Goal: Task Accomplishment & Management: Complete application form

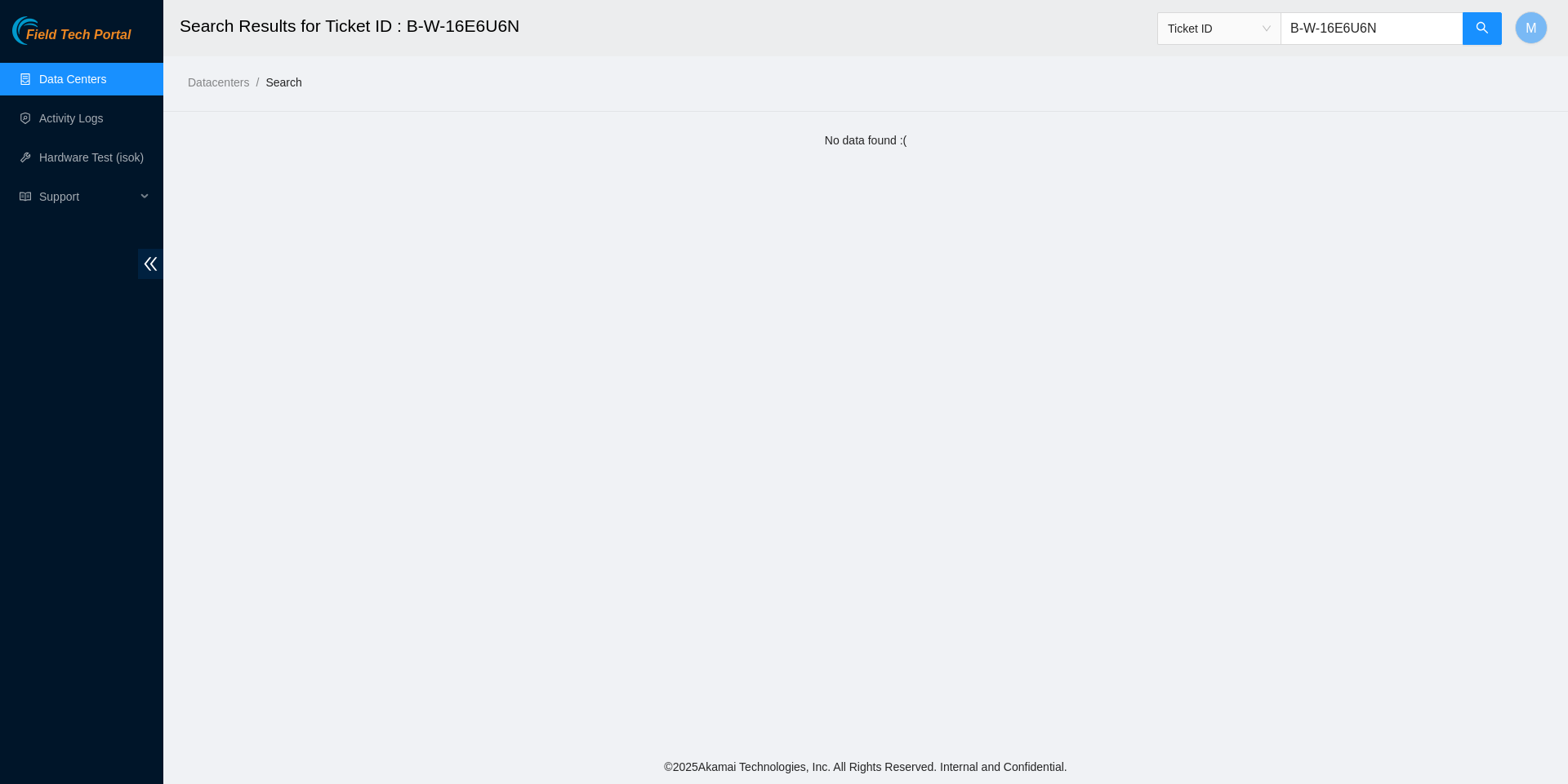
click at [59, 73] on link "Data Centers" at bounding box center [73, 79] width 67 height 13
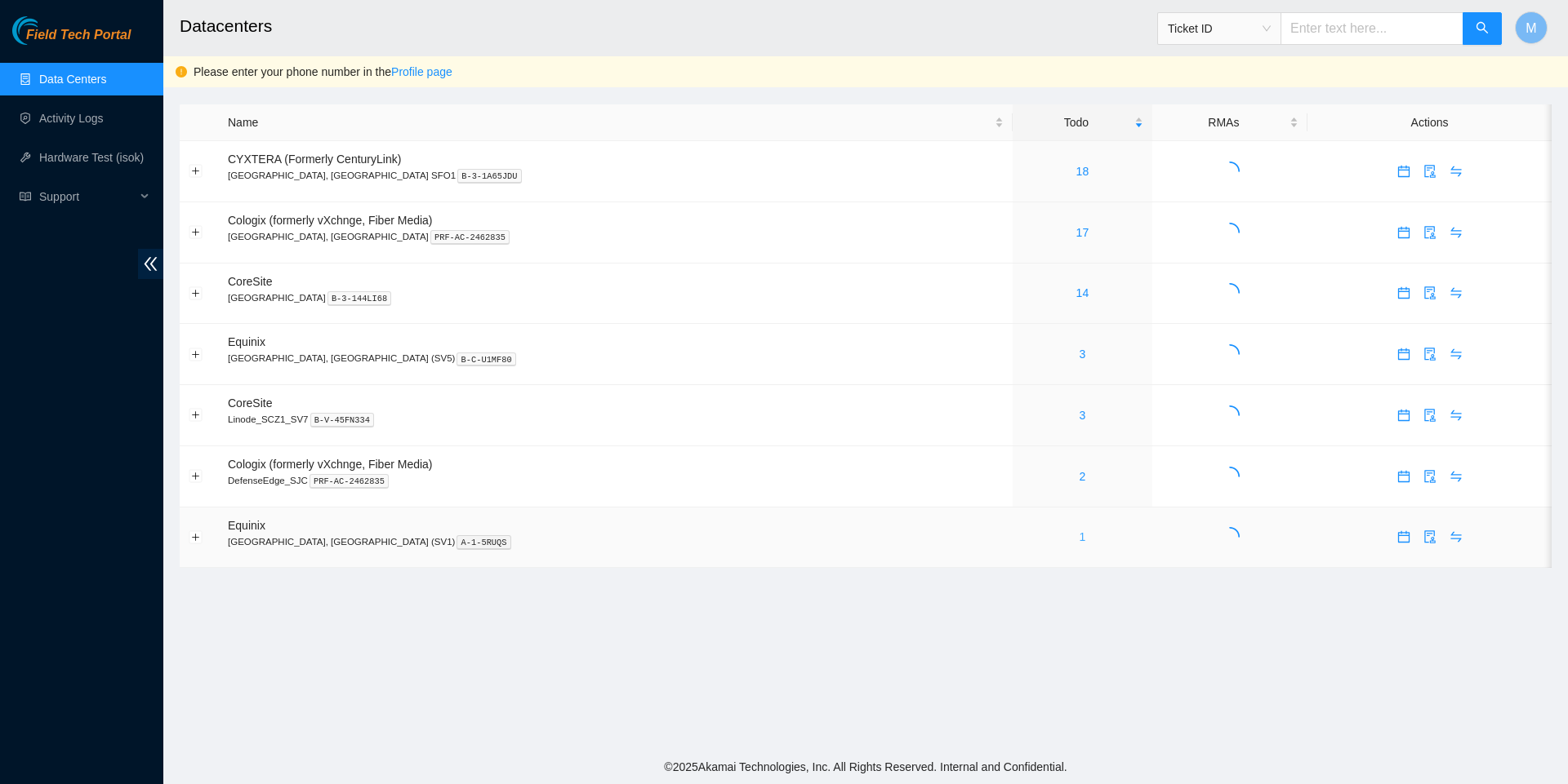
click at [1079, 544] on link "1" at bounding box center [1082, 537] width 6 height 13
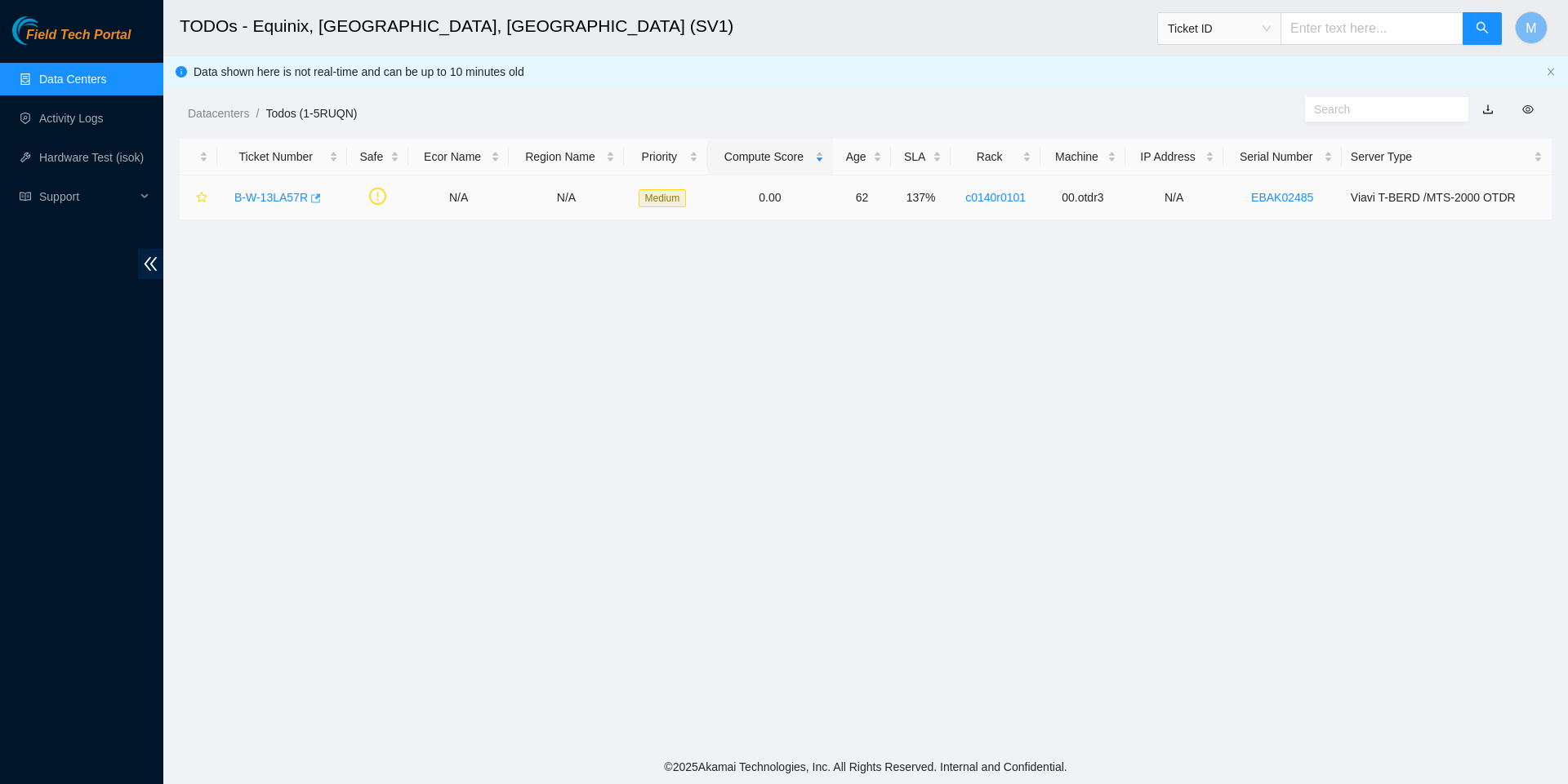
click at [326, 199] on body "Field Tech Portal Data Centers Activity Logs Hardware Test (isok) Support TODOs…" at bounding box center [784, 392] width 1568 height 784
click at [320, 200] on icon "button" at bounding box center [314, 198] width 11 height 11
click at [79, 125] on link "Activity Logs" at bounding box center [72, 118] width 65 height 13
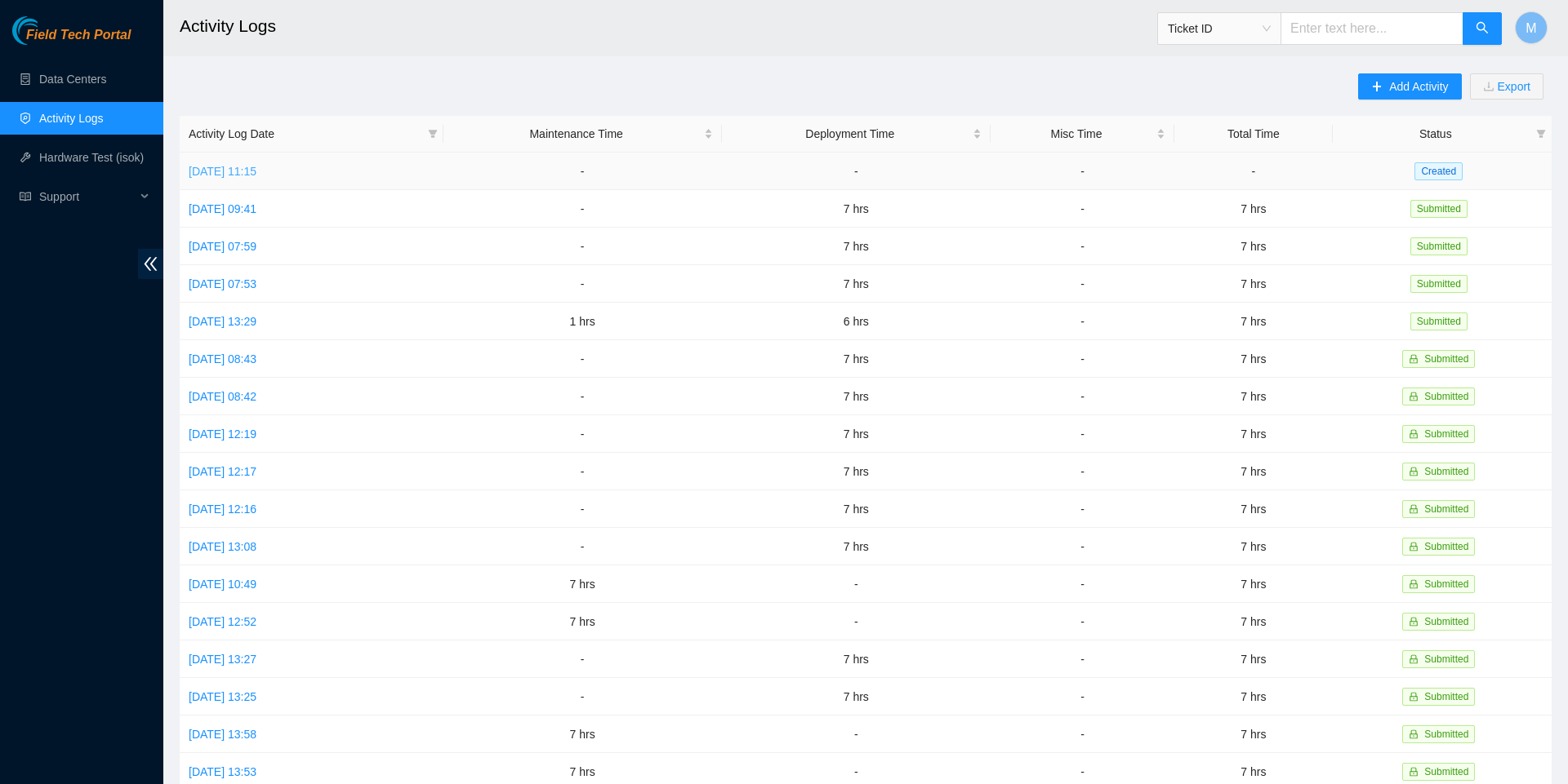
click at [256, 173] on link "[DATE] 11:15" at bounding box center [223, 171] width 68 height 13
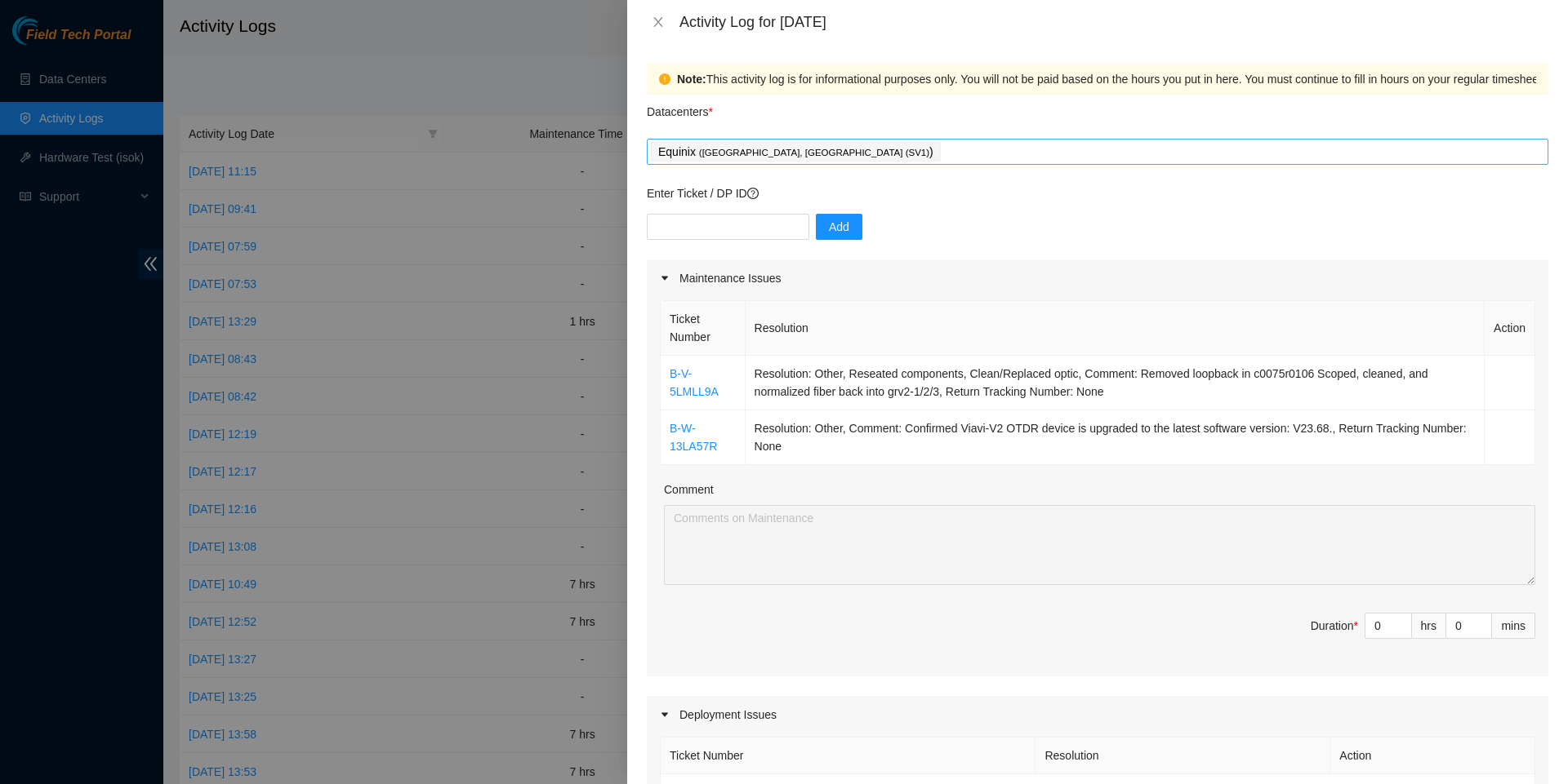
click at [838, 146] on div "Equinix ( [GEOGRAPHIC_DATA], [GEOGRAPHIC_DATA] (SV1) )" at bounding box center [1097, 151] width 893 height 23
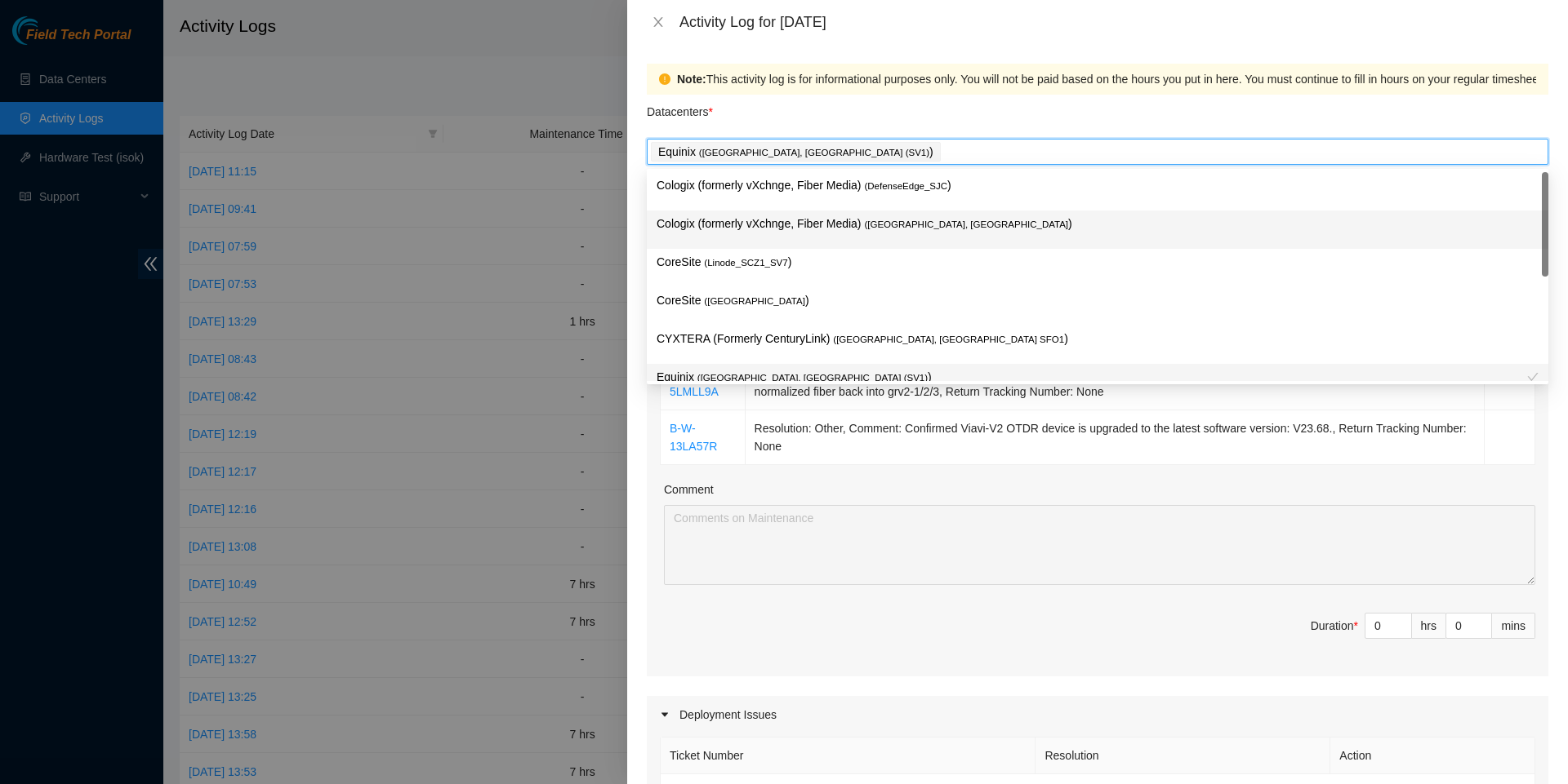
click at [815, 224] on p "Cologix (formerly vXchnge, Fiber Media) ( [GEOGRAPHIC_DATA], [GEOGRAPHIC_DATA] )" at bounding box center [1097, 224] width 882 height 18
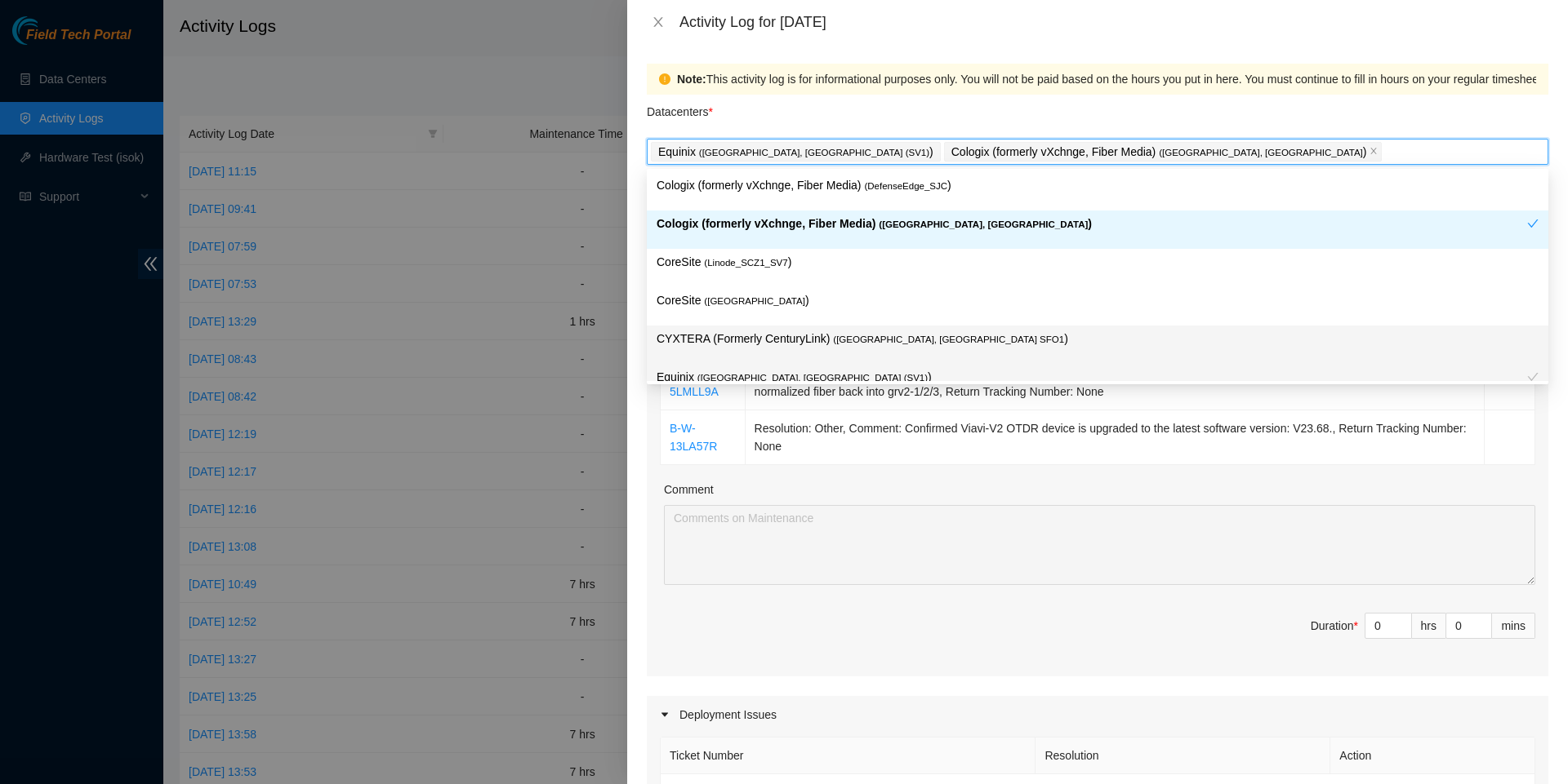
click at [739, 690] on div "Maintenance Issues Ticket Number Resolution Action B-V-5LMLL9A Resolution: Othe…" at bounding box center [1097, 765] width 902 height 1011
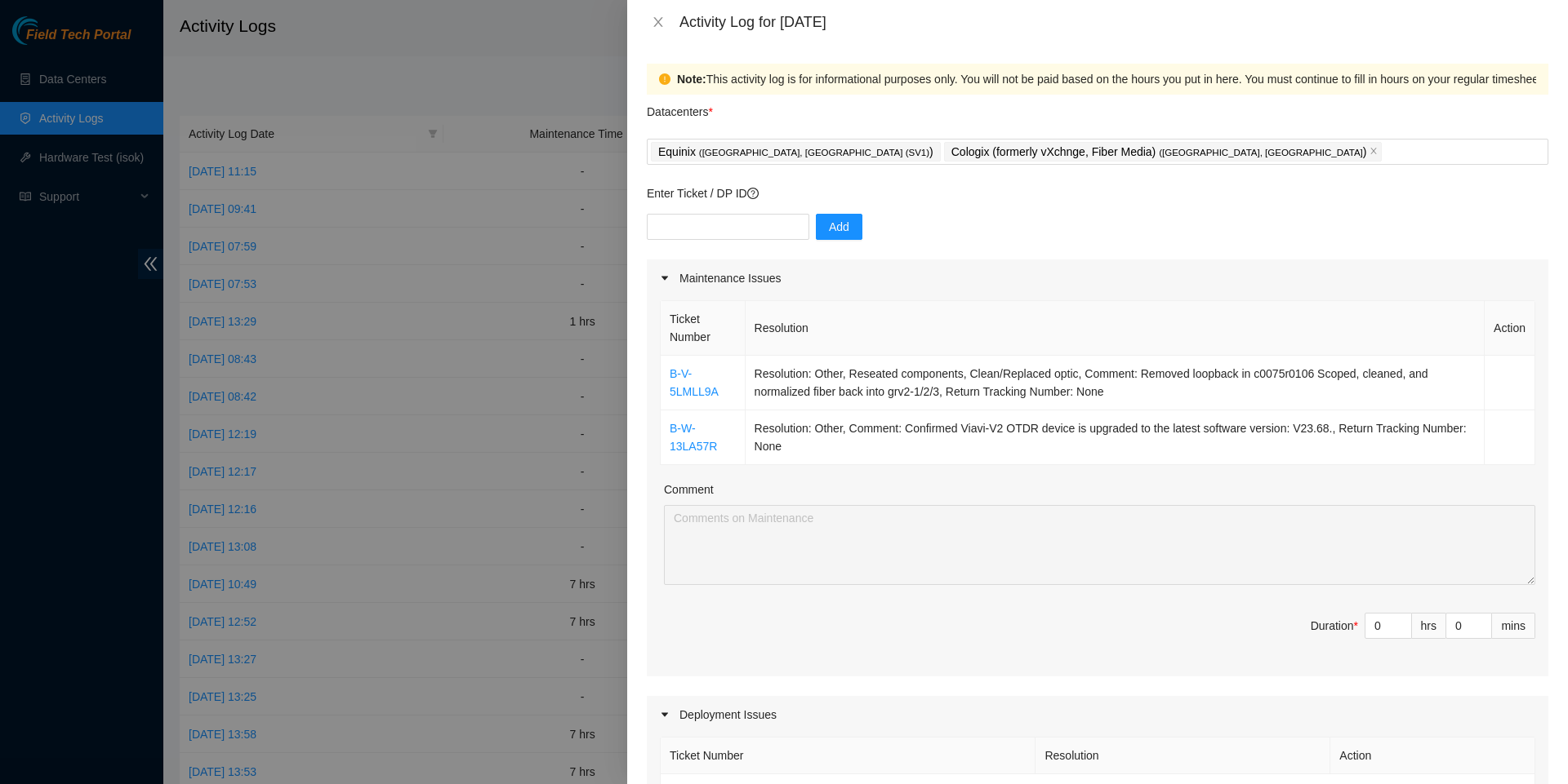
click at [700, 246] on div "Add" at bounding box center [1097, 237] width 902 height 46
click at [713, 232] on input "text" at bounding box center [727, 227] width 162 height 26
paste input "DP82681"
type input "DP82681"
click at [830, 232] on button "Add" at bounding box center [839, 227] width 46 height 26
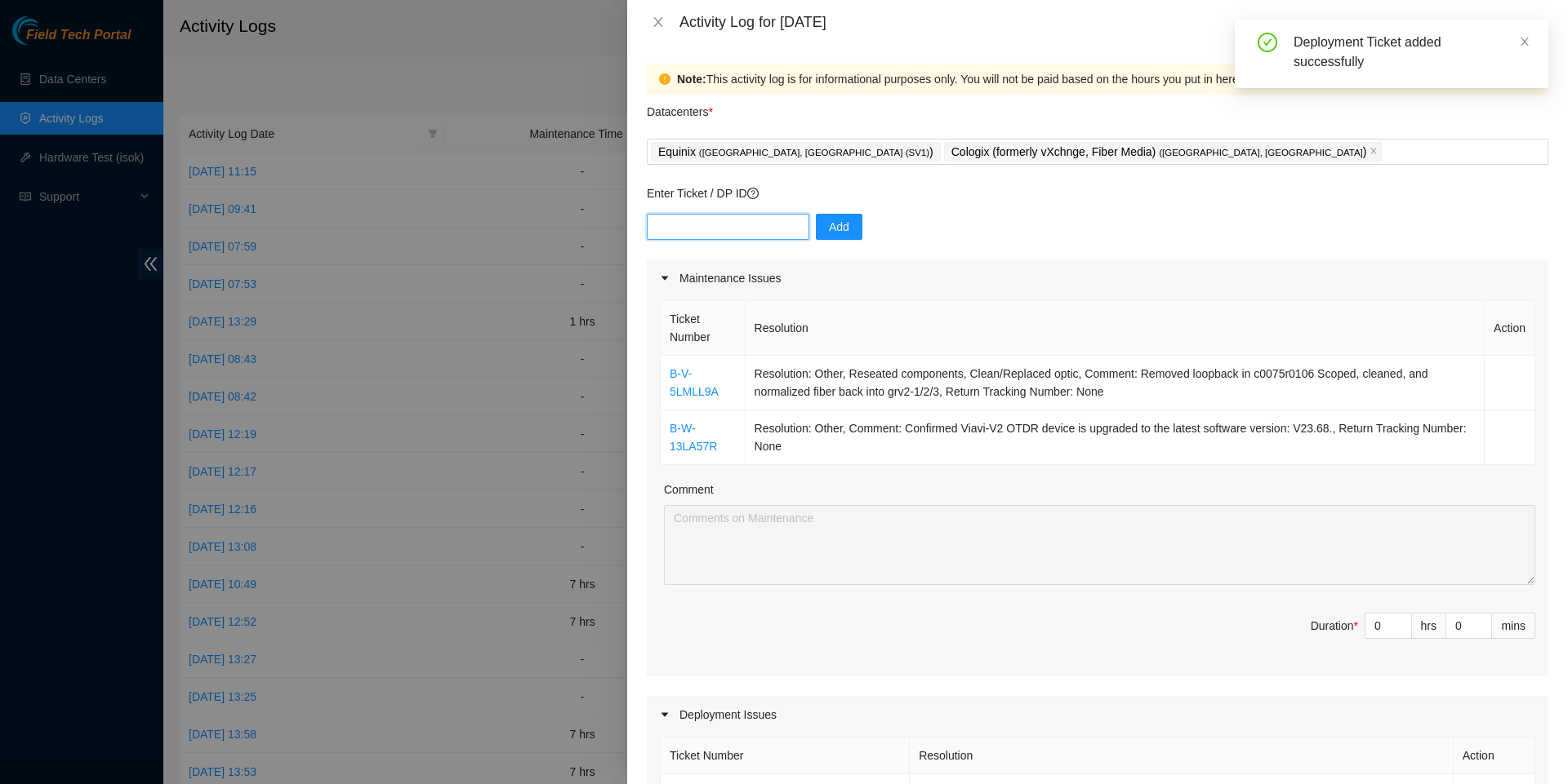
click at [679, 226] on input "text" at bounding box center [727, 227] width 162 height 26
paste input "DP79324"
type input "DP79324"
click at [860, 220] on button "Add" at bounding box center [839, 227] width 46 height 26
click at [688, 232] on input "text" at bounding box center [727, 227] width 162 height 26
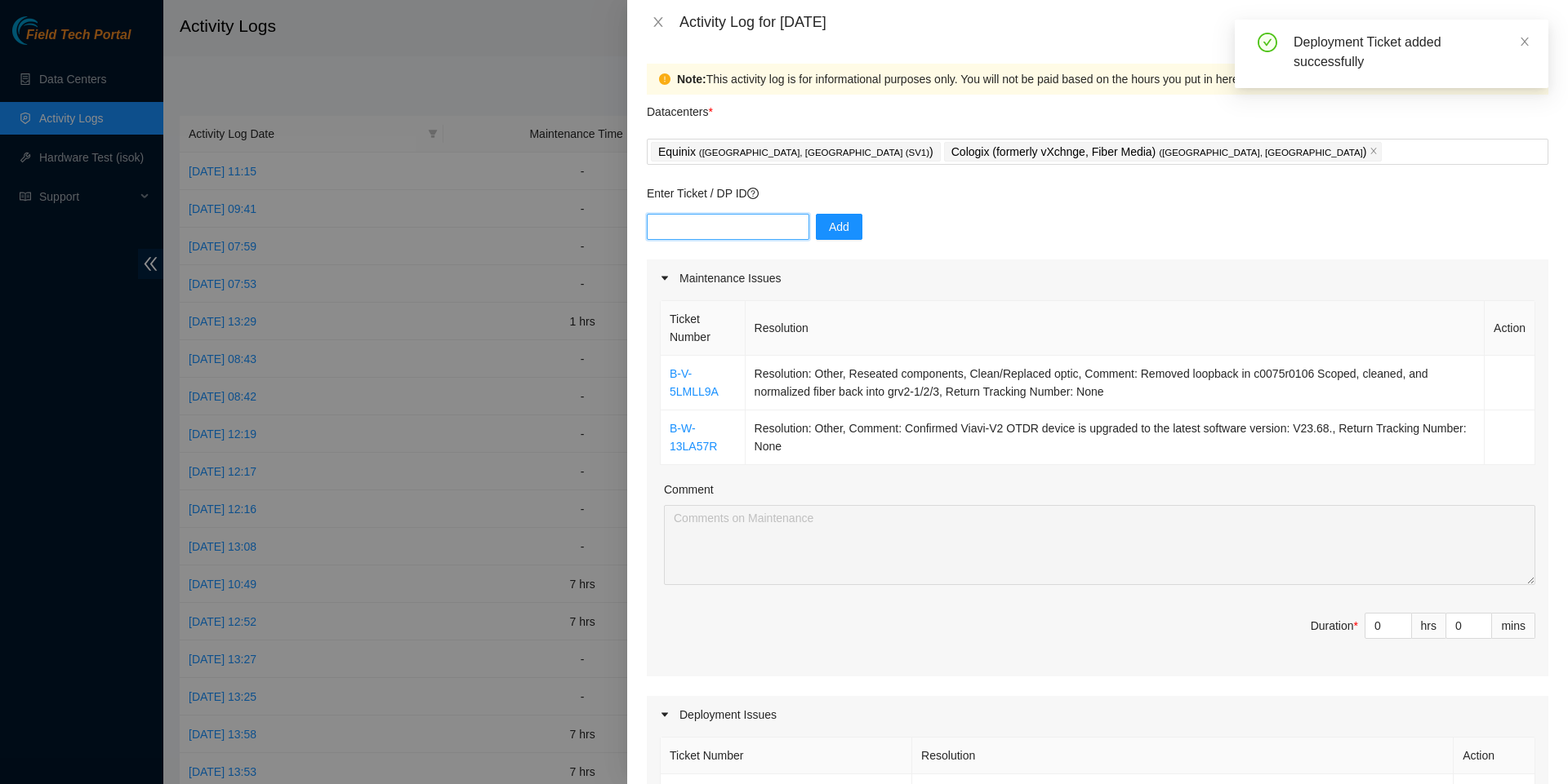
paste input "DP82679"
type input "DP82679"
click at [843, 232] on span "Add" at bounding box center [839, 226] width 20 height 18
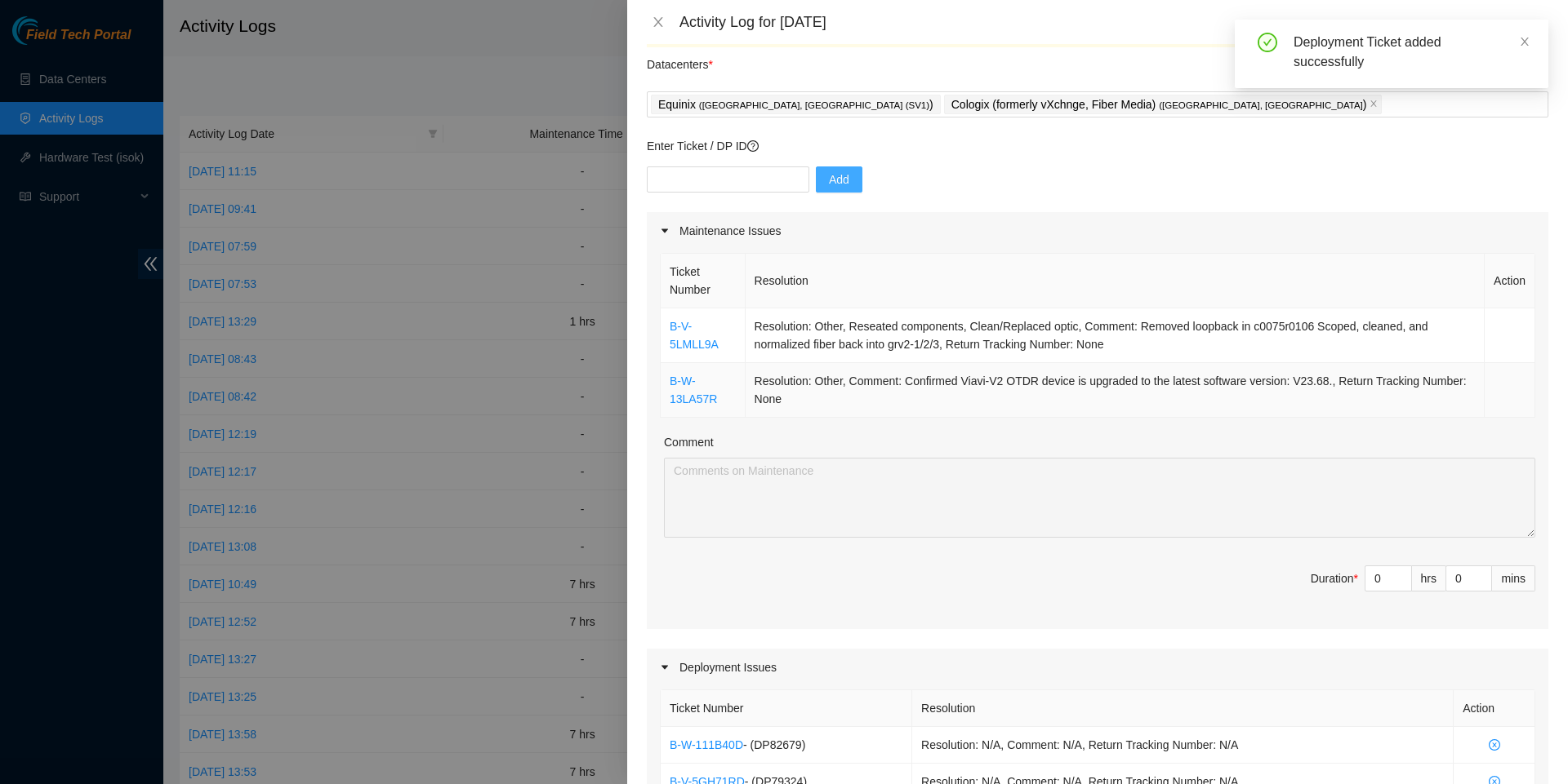
scroll to position [116, 0]
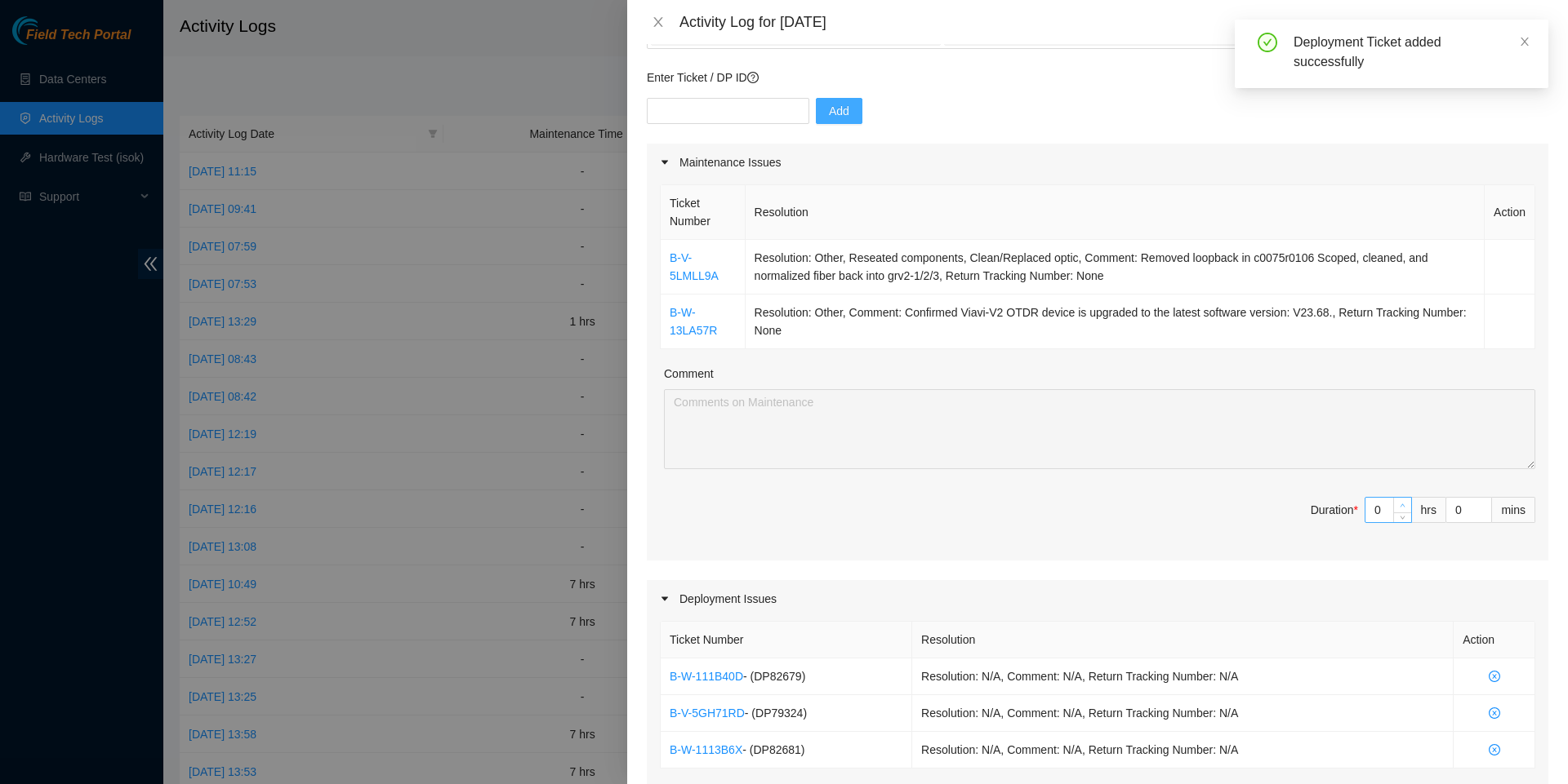
type input "1"
click at [1404, 510] on span "up" at bounding box center [1402, 506] width 10 height 10
type input "2"
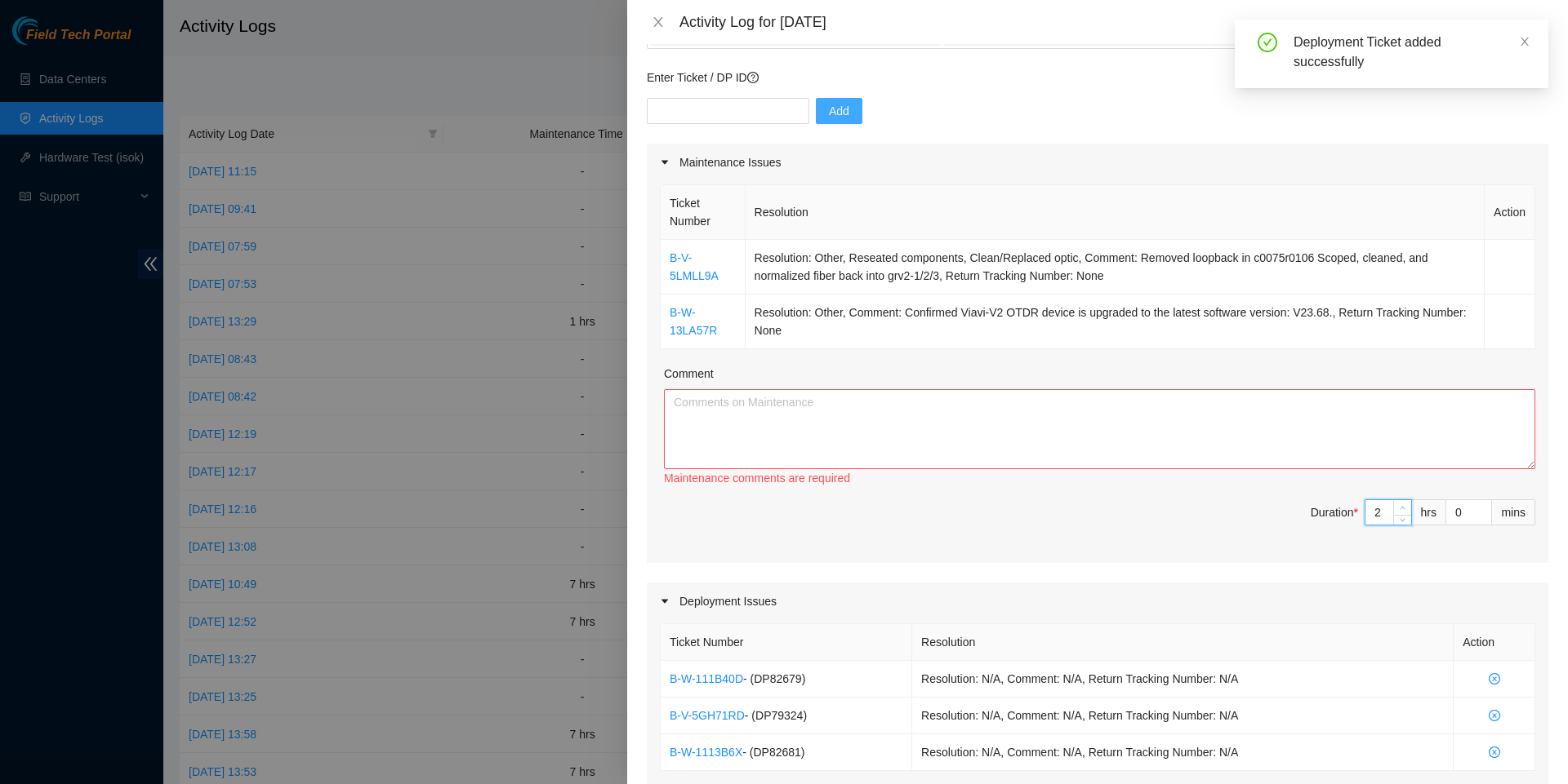
click at [1404, 513] on span "up" at bounding box center [1402, 508] width 10 height 10
type input "3"
click at [1404, 513] on span "Increase Value" at bounding box center [1401, 508] width 18 height 15
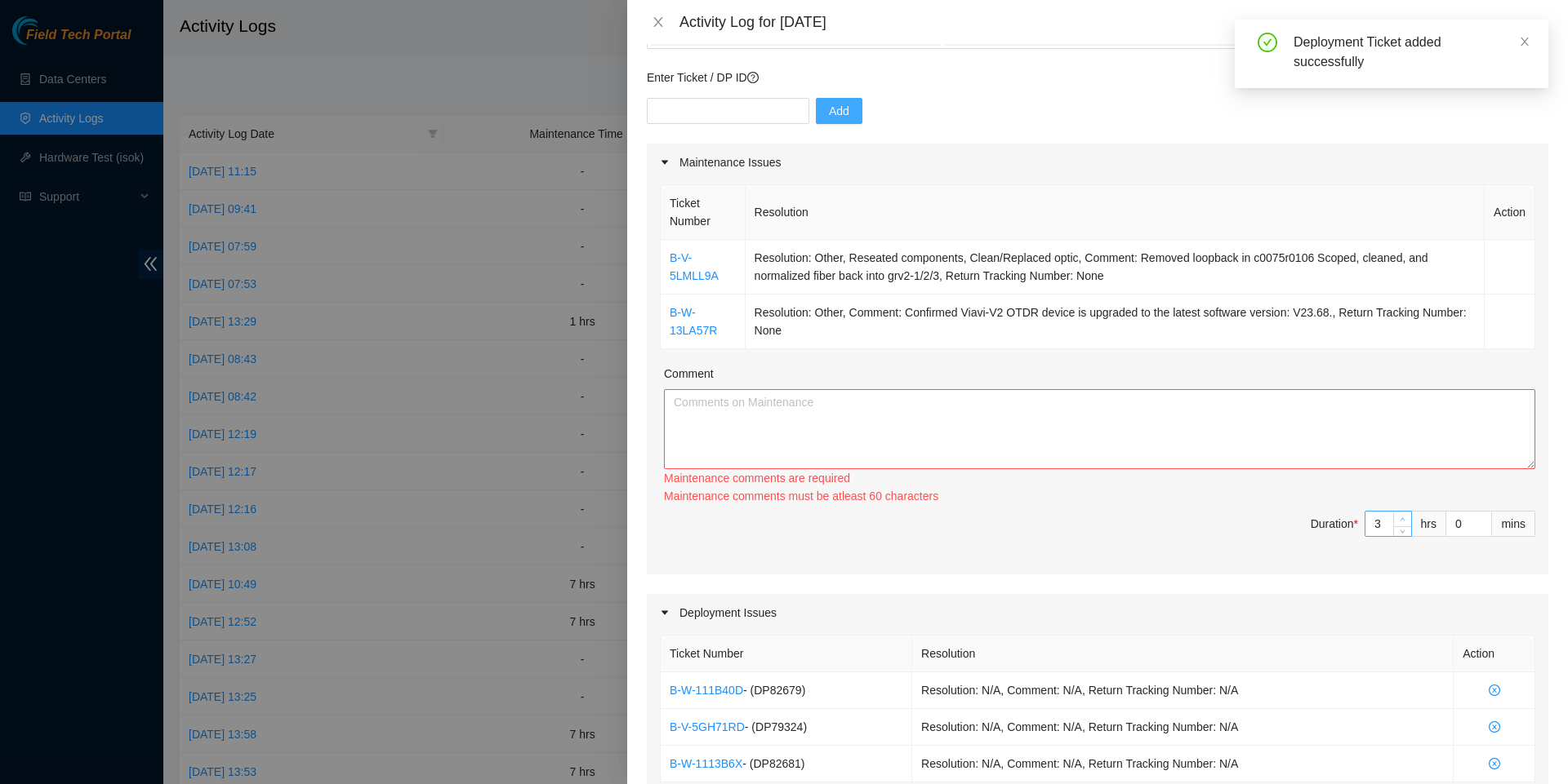
click at [1404, 513] on div "Ticket Number Resolution Action B-V-5LMLL9A Resolution: Other, Reseated compone…" at bounding box center [1097, 378] width 902 height 393
type input "4"
click at [1401, 525] on icon "up" at bounding box center [1402, 521] width 6 height 6
click at [1251, 487] on div "Maintenance comments are required" at bounding box center [1099, 477] width 871 height 18
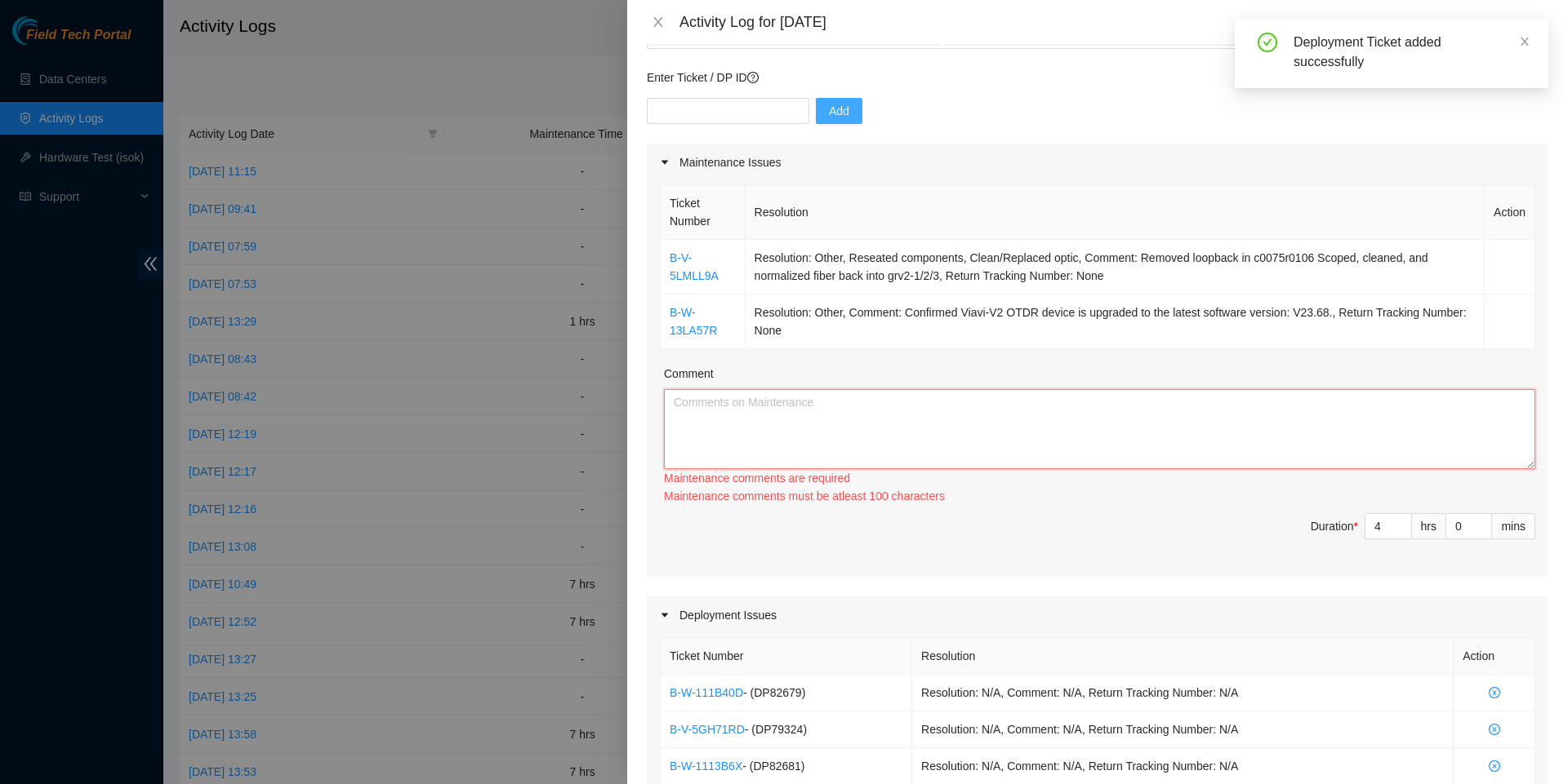
click at [1236, 432] on textarea "Comment" at bounding box center [1099, 428] width 871 height 80
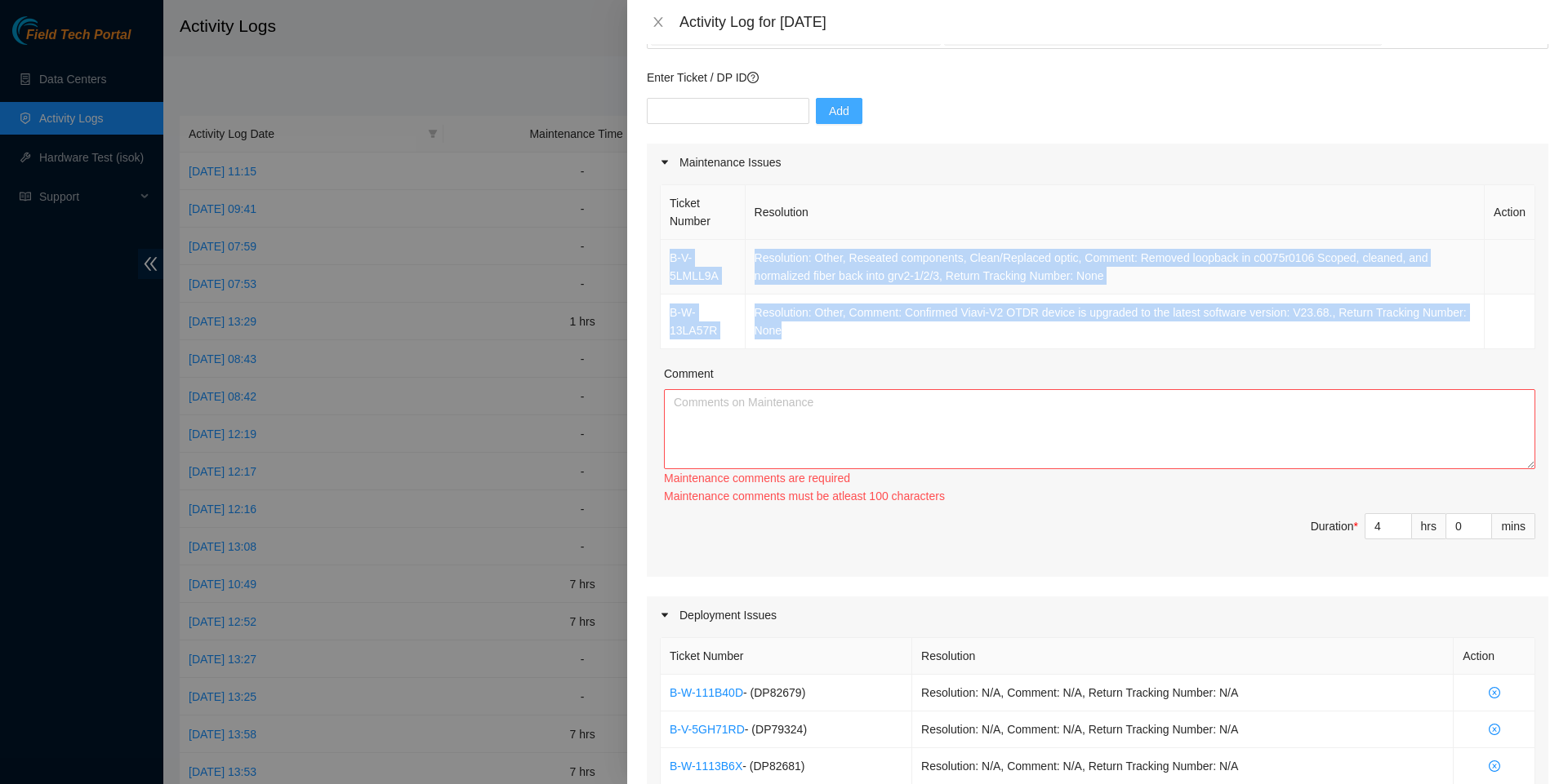
drag, startPoint x: 855, startPoint y: 341, endPoint x: 666, endPoint y: 256, distance: 207.2
click at [666, 256] on tbody "B-V-5LMLL9A Resolution: Other, Reseated components, Clean/Replaced optic, Comme…" at bounding box center [1098, 294] width 875 height 110
copy tbody "B-V-5LMLL9A Resolution: Other, Reseated components, Clean/Replaced optic, Comme…"
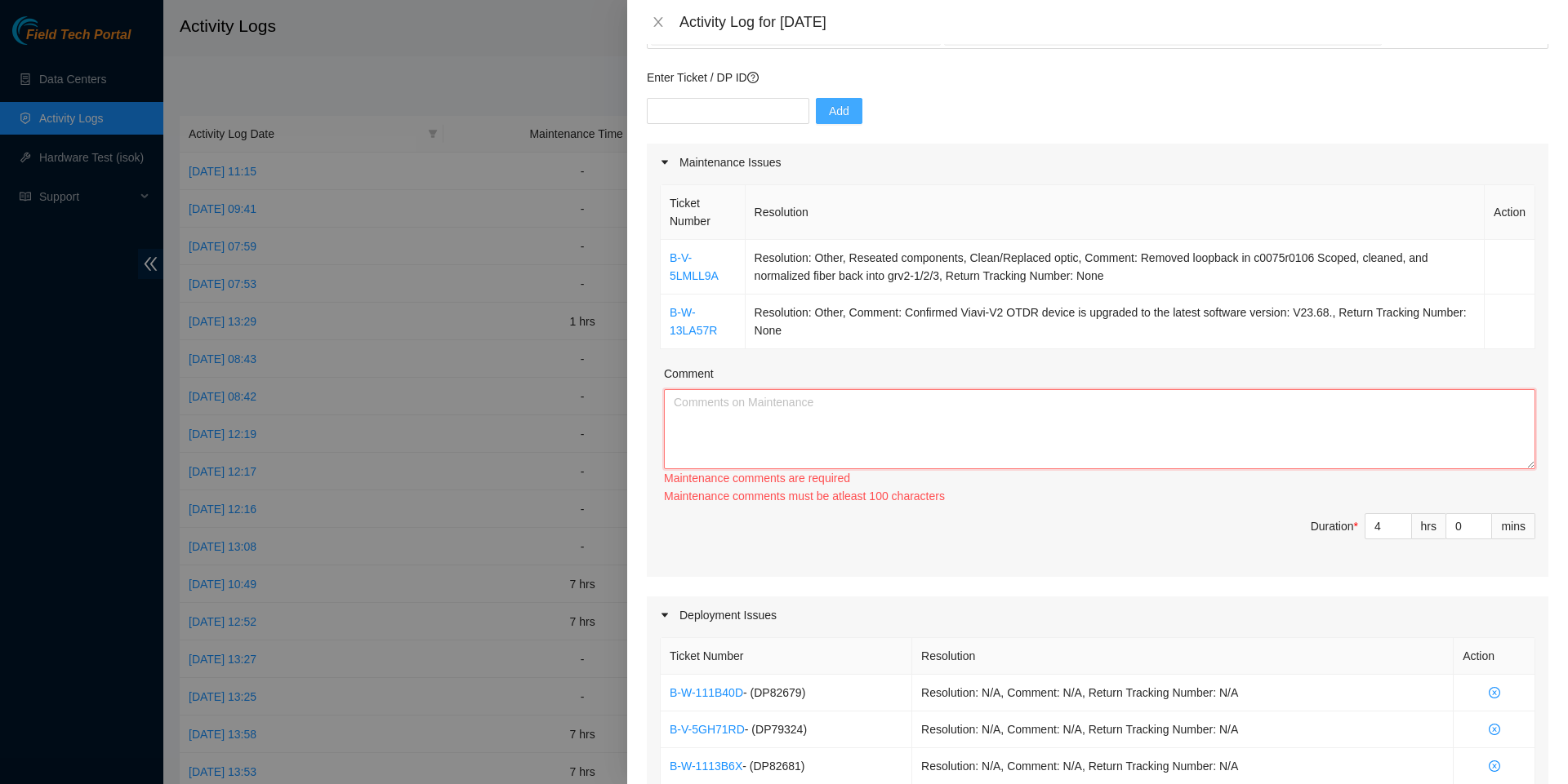
click at [706, 425] on textarea "Comment" at bounding box center [1099, 428] width 871 height 80
paste textarea "B-V-5LMLL9A Resolution: Other, Reseated components, Clean/Replaced optic, Comme…"
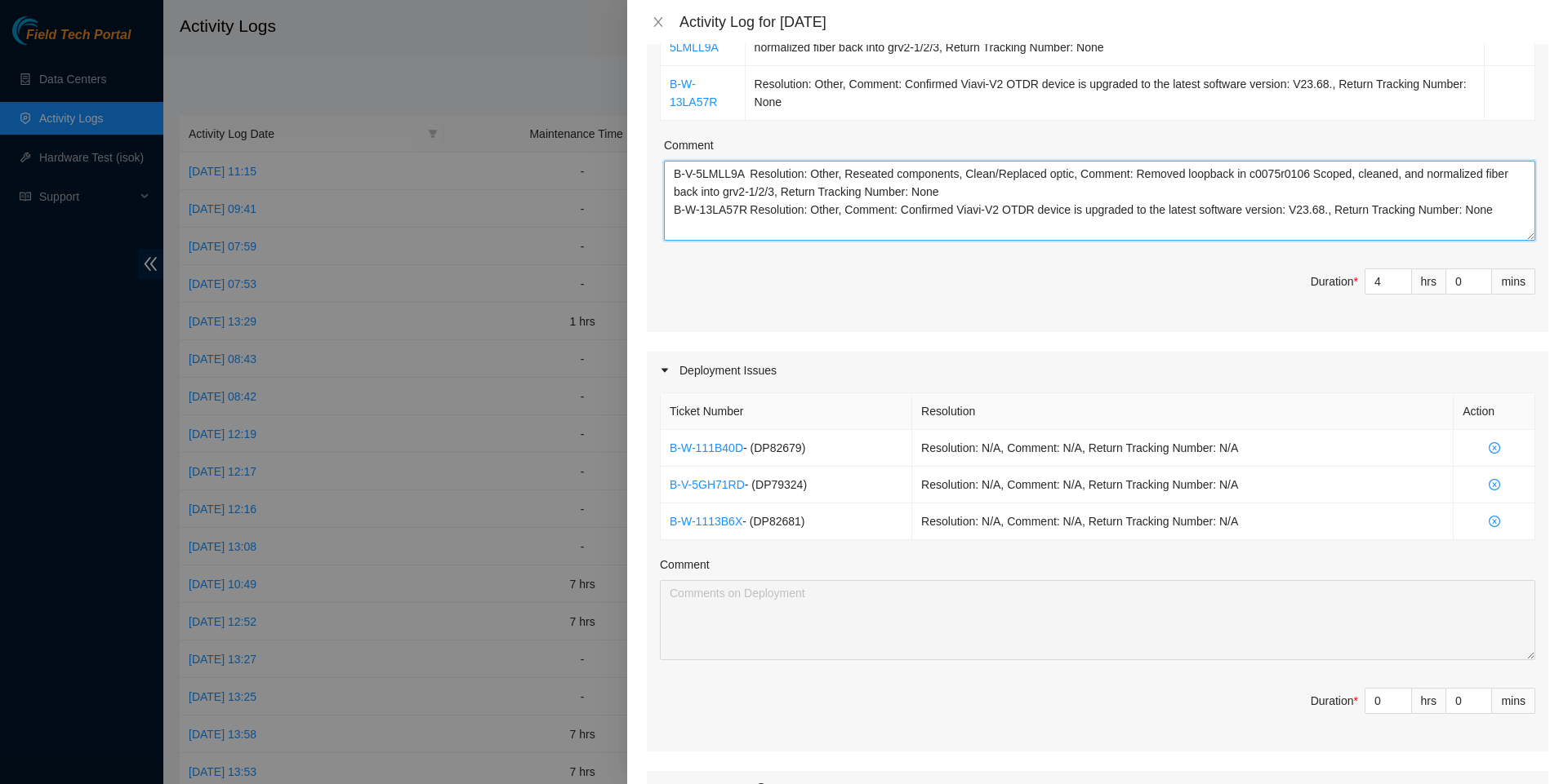
scroll to position [357, 0]
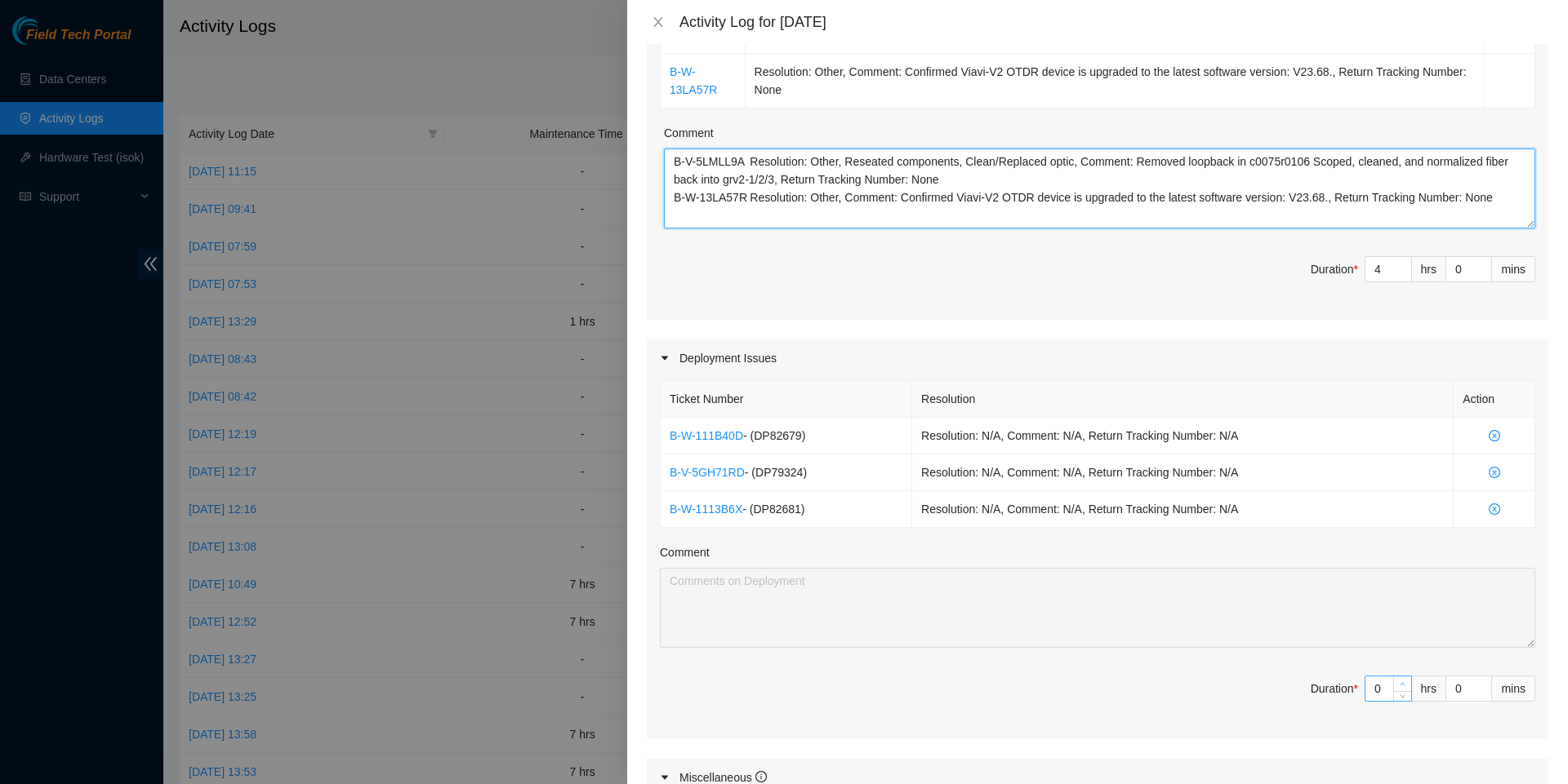
type textarea "B-V-5LMLL9A Resolution: Other, Reseated components, Clean/Replaced optic, Comme…"
type input "1"
type input "5"
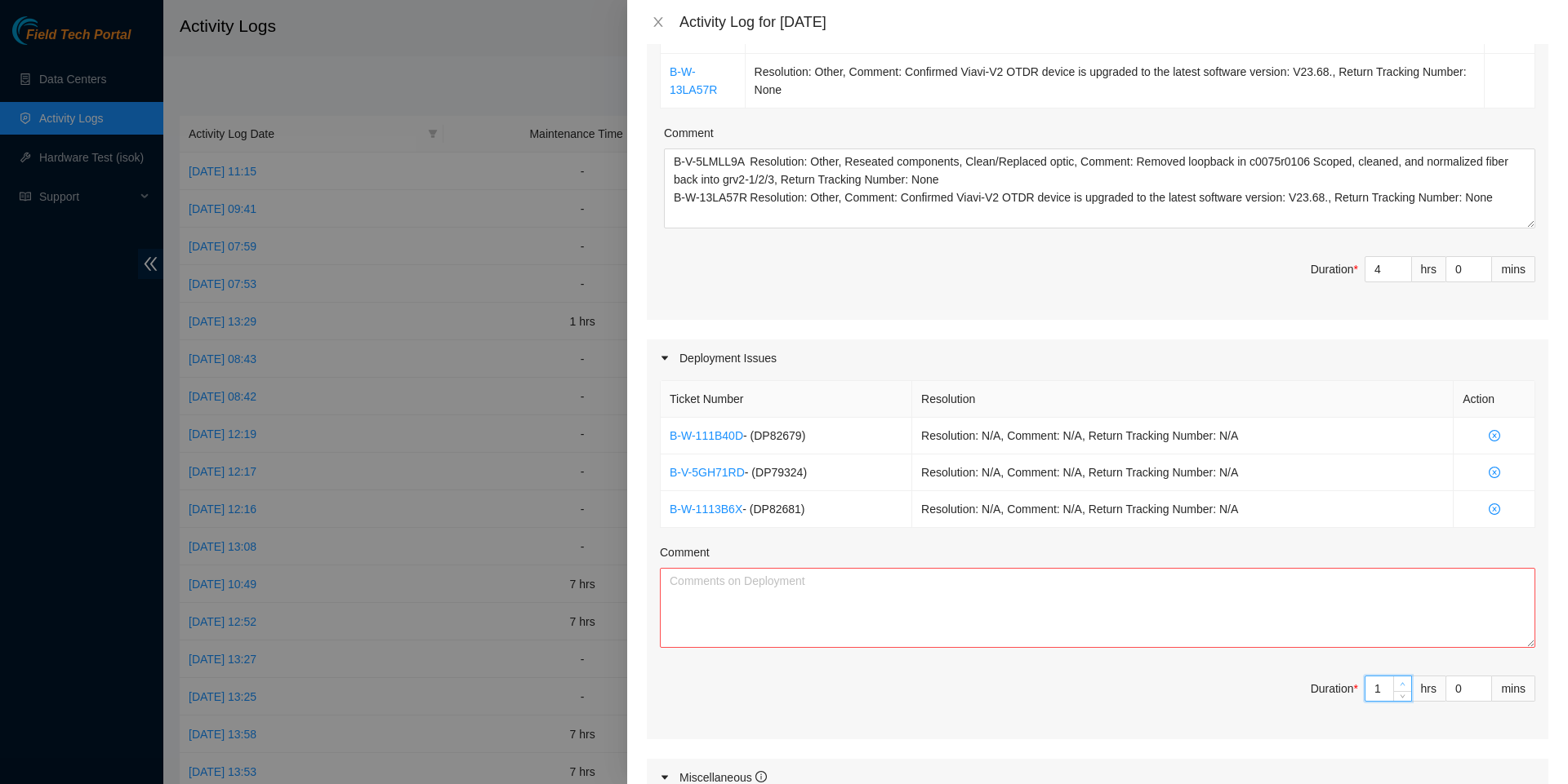
click at [1401, 689] on span "up" at bounding box center [1402, 685] width 10 height 10
type input "2"
type input "6"
click at [1401, 687] on icon "up" at bounding box center [1402, 685] width 6 height 6
type input "3"
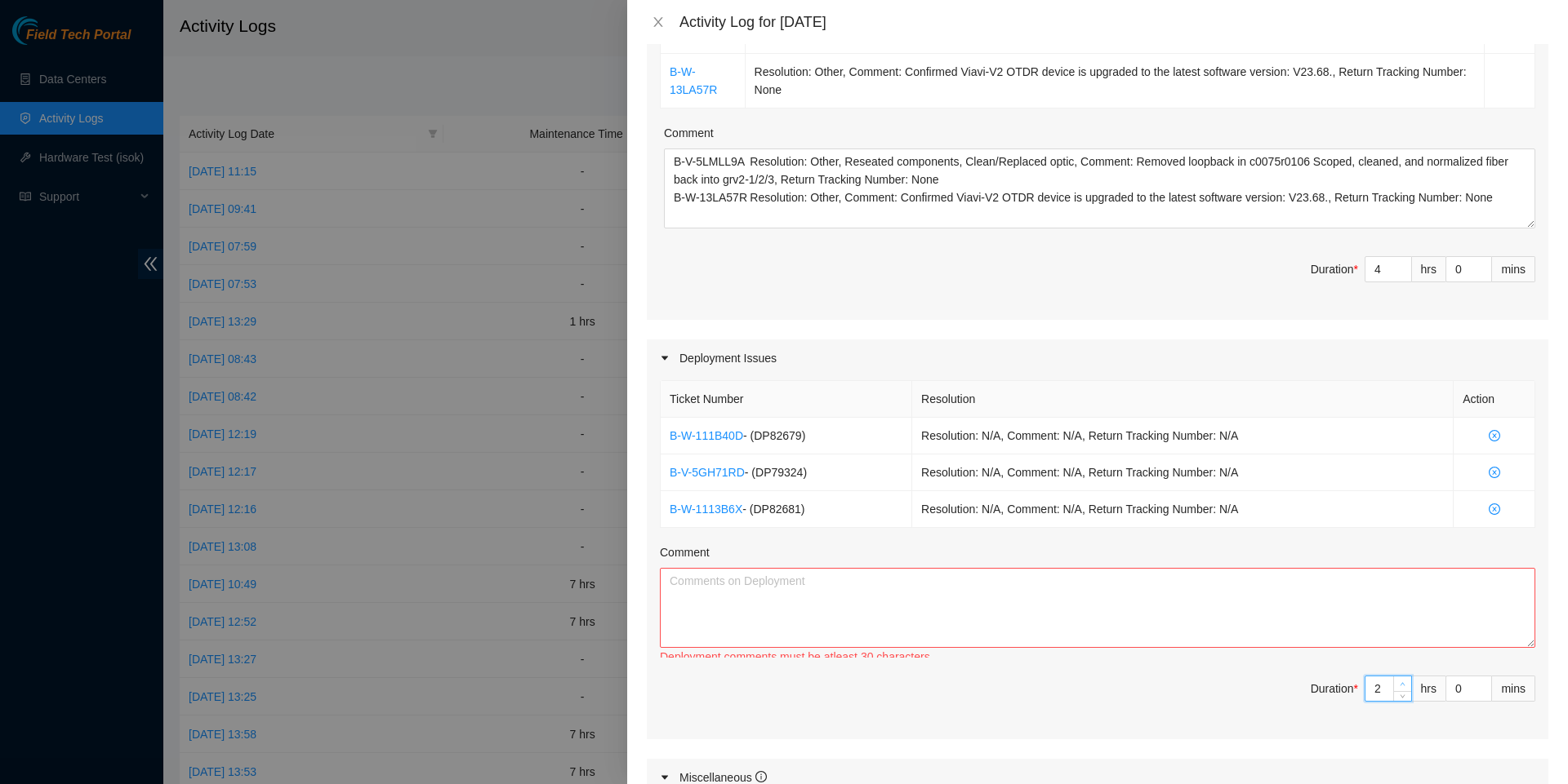
type input "7"
click at [1401, 687] on icon "up" at bounding box center [1402, 685] width 6 height 6
type input "4"
type input "8"
click at [1401, 687] on icon "up" at bounding box center [1402, 685] width 6 height 6
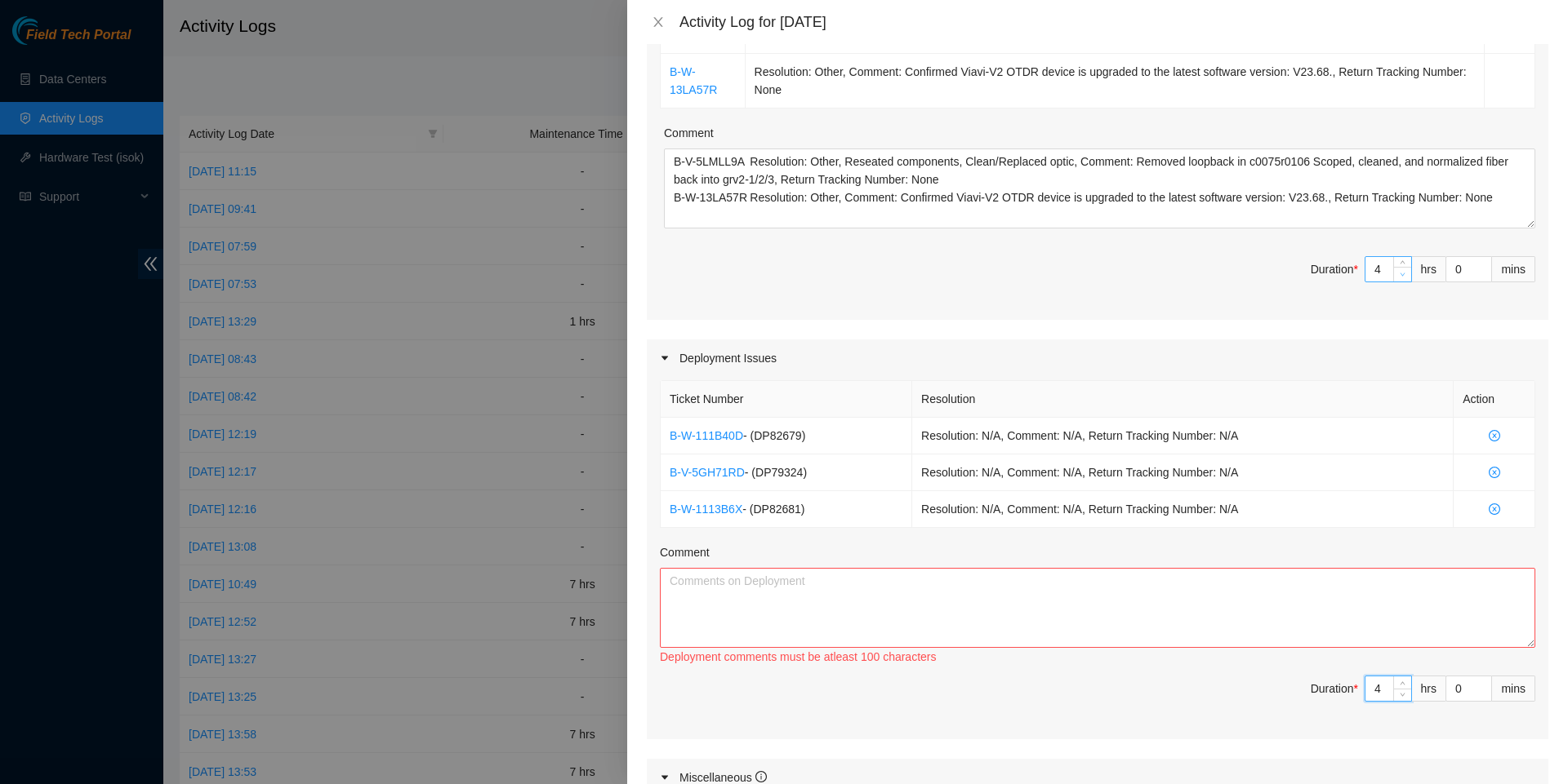
type input "3"
type input "7"
click at [1402, 277] on icon "down" at bounding box center [1402, 275] width 6 height 6
type input "5"
type input "8"
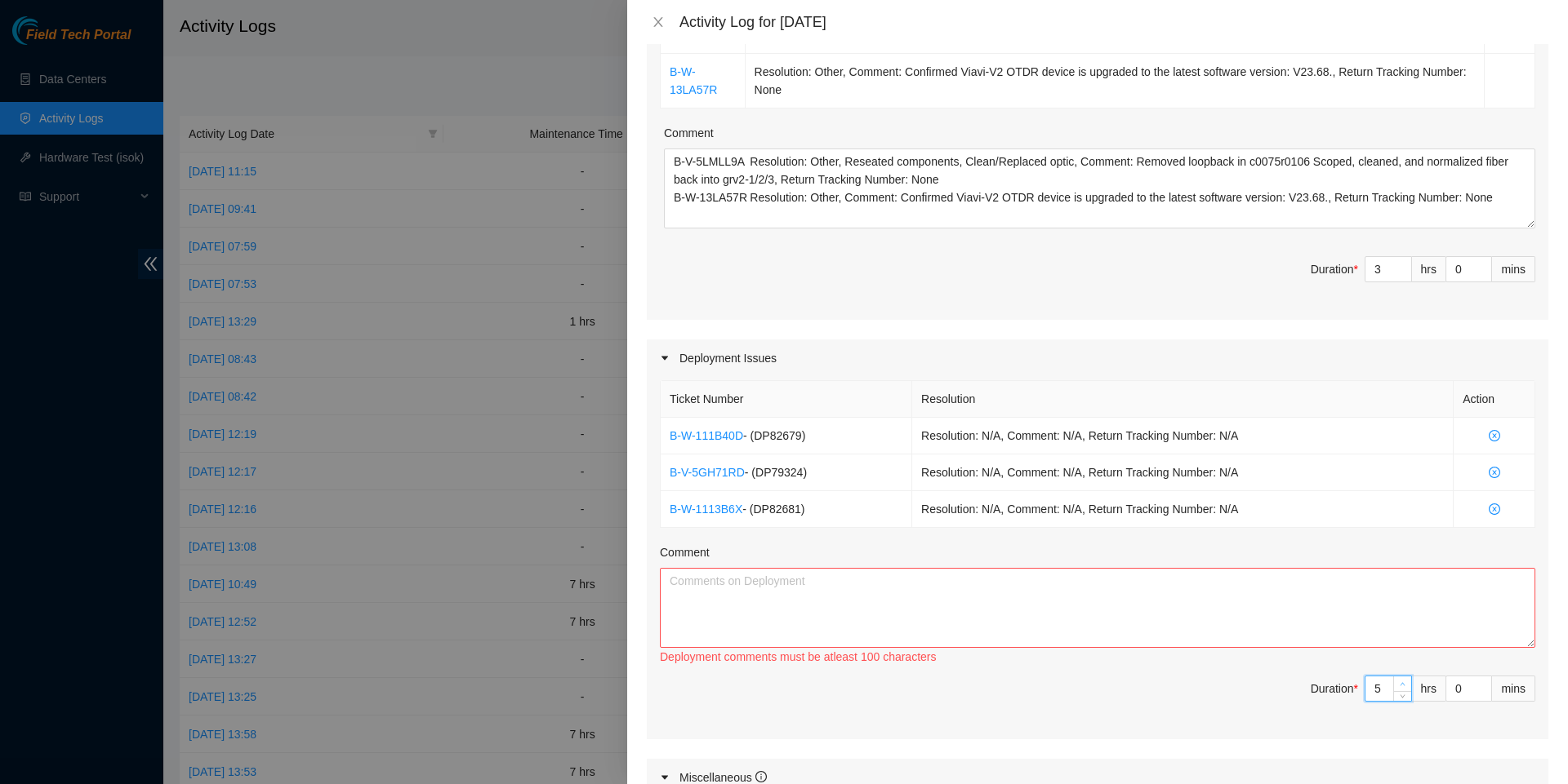
click at [1401, 689] on span "up" at bounding box center [1402, 685] width 10 height 10
click at [1157, 626] on textarea "Comment" at bounding box center [1097, 607] width 875 height 80
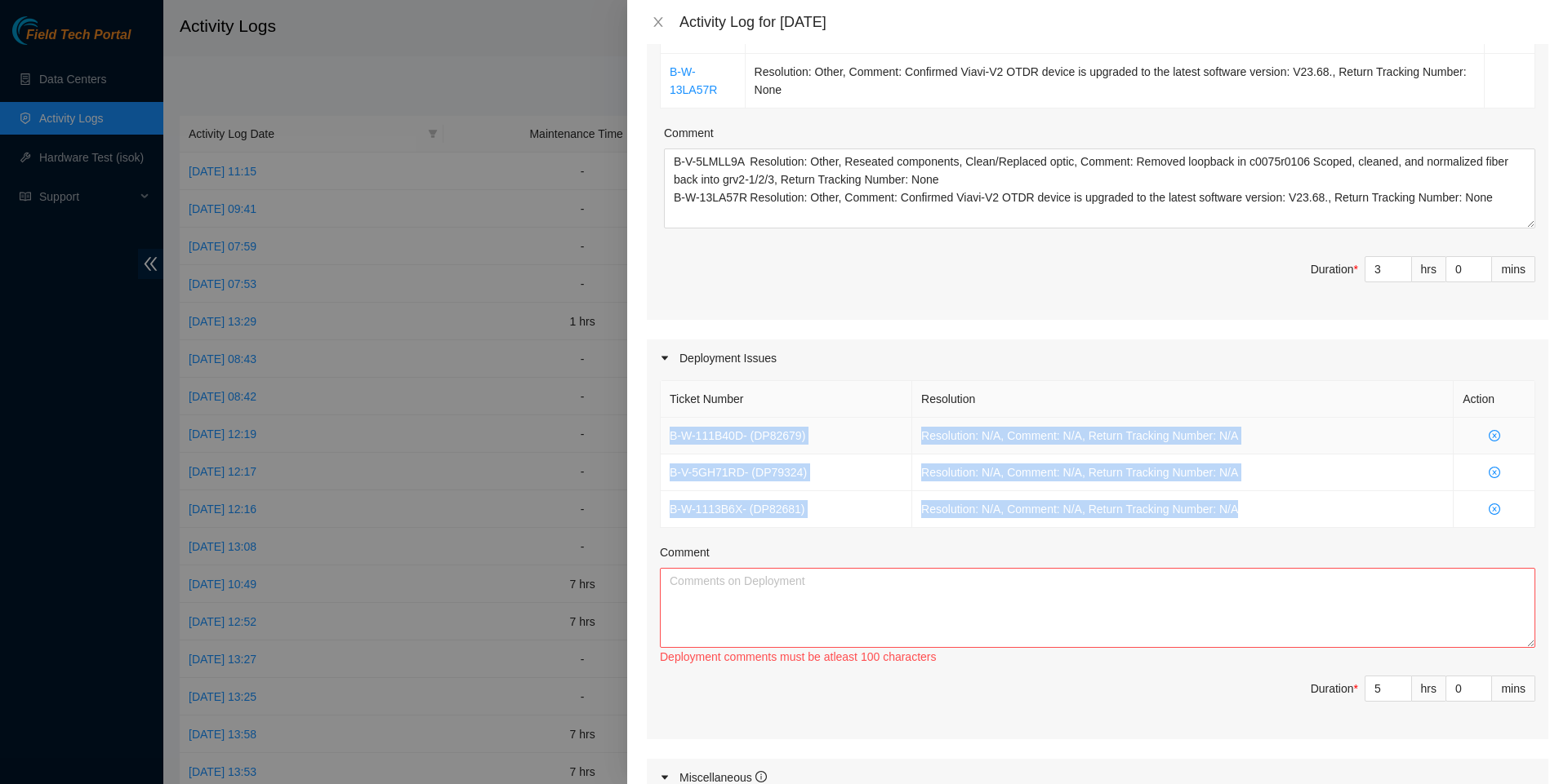
drag, startPoint x: 1272, startPoint y: 530, endPoint x: 665, endPoint y: 441, distance: 613.5
click at [665, 441] on tbody "B-W-111B40D - ( DP82679 ) Resolution: N/A, Comment: N/A, Return Tracking Number…" at bounding box center [1098, 473] width 875 height 111
copy tbody "B-W-111B40D - ( DP82679 ) Resolution: N/A, Comment: N/A, Return Tracking Number…"
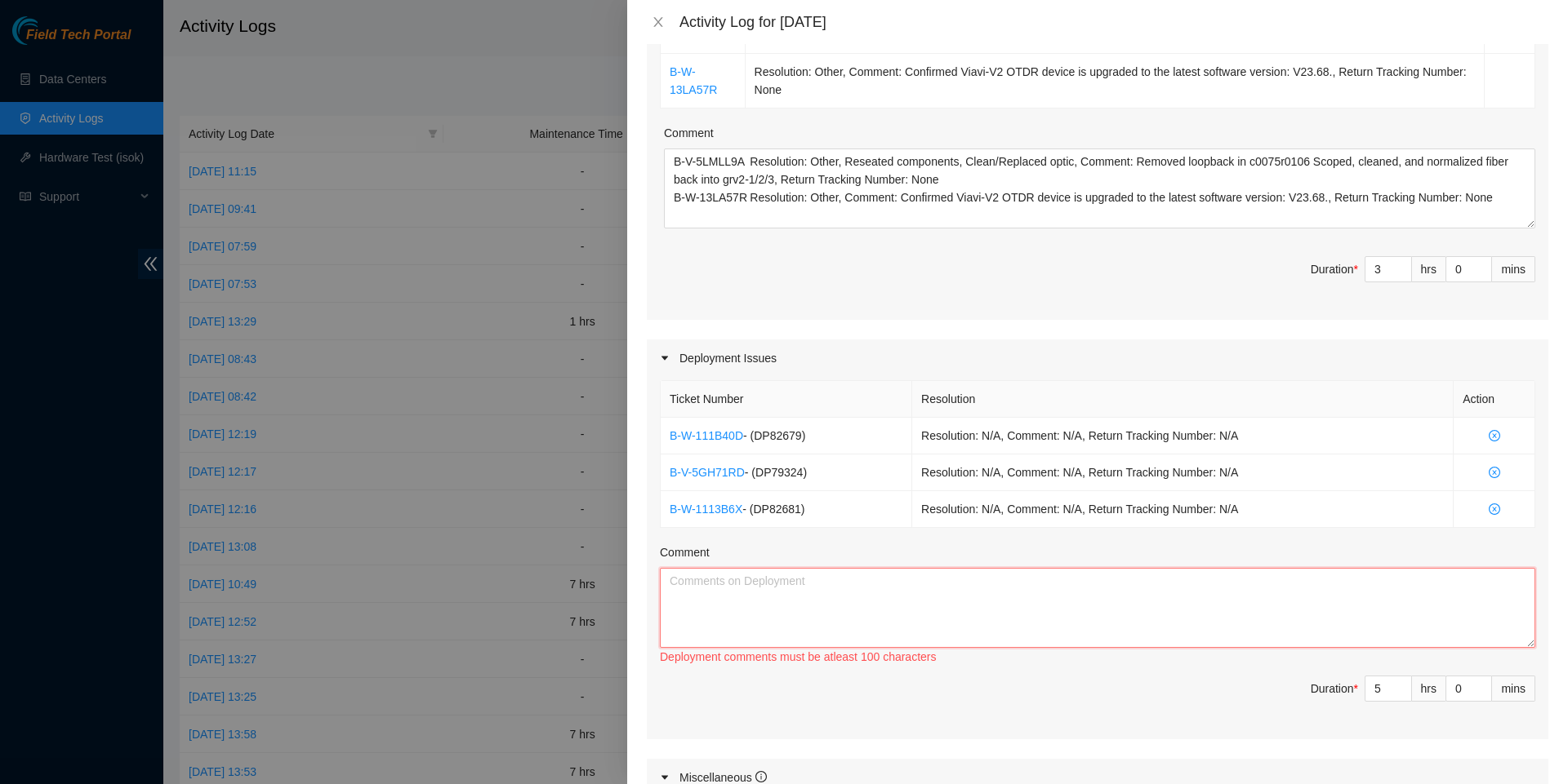
click at [711, 615] on textarea "Comment" at bounding box center [1097, 607] width 875 height 80
paste textarea "B-W-111B40D - (DP82679) Resolution: N/A, Comment: N/A, Return Tracking Number: …"
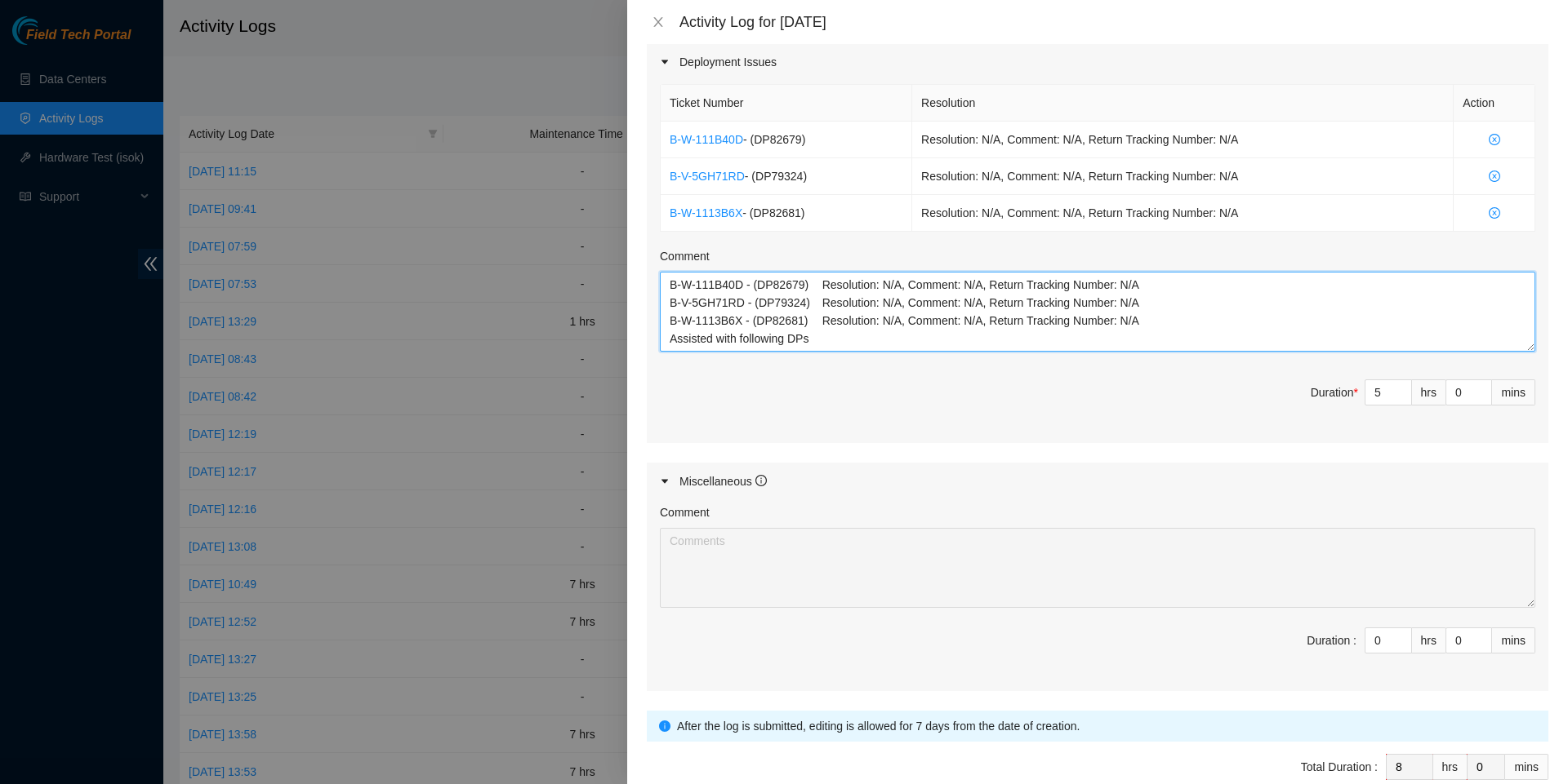
scroll to position [497, 0]
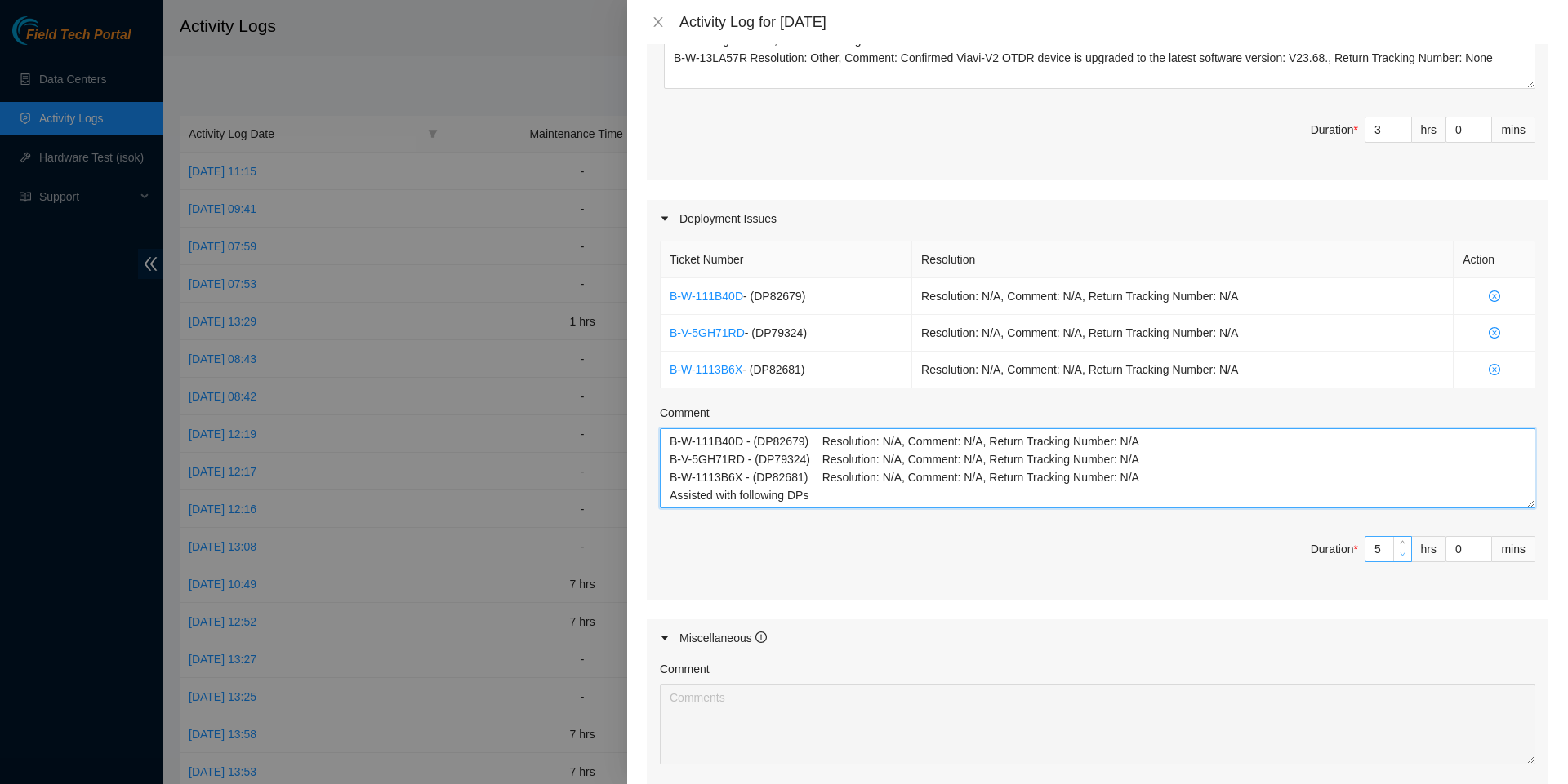
type textarea "B-W-111B40D - (DP82679) Resolution: N/A, Comment: N/A, Return Tracking Number: …"
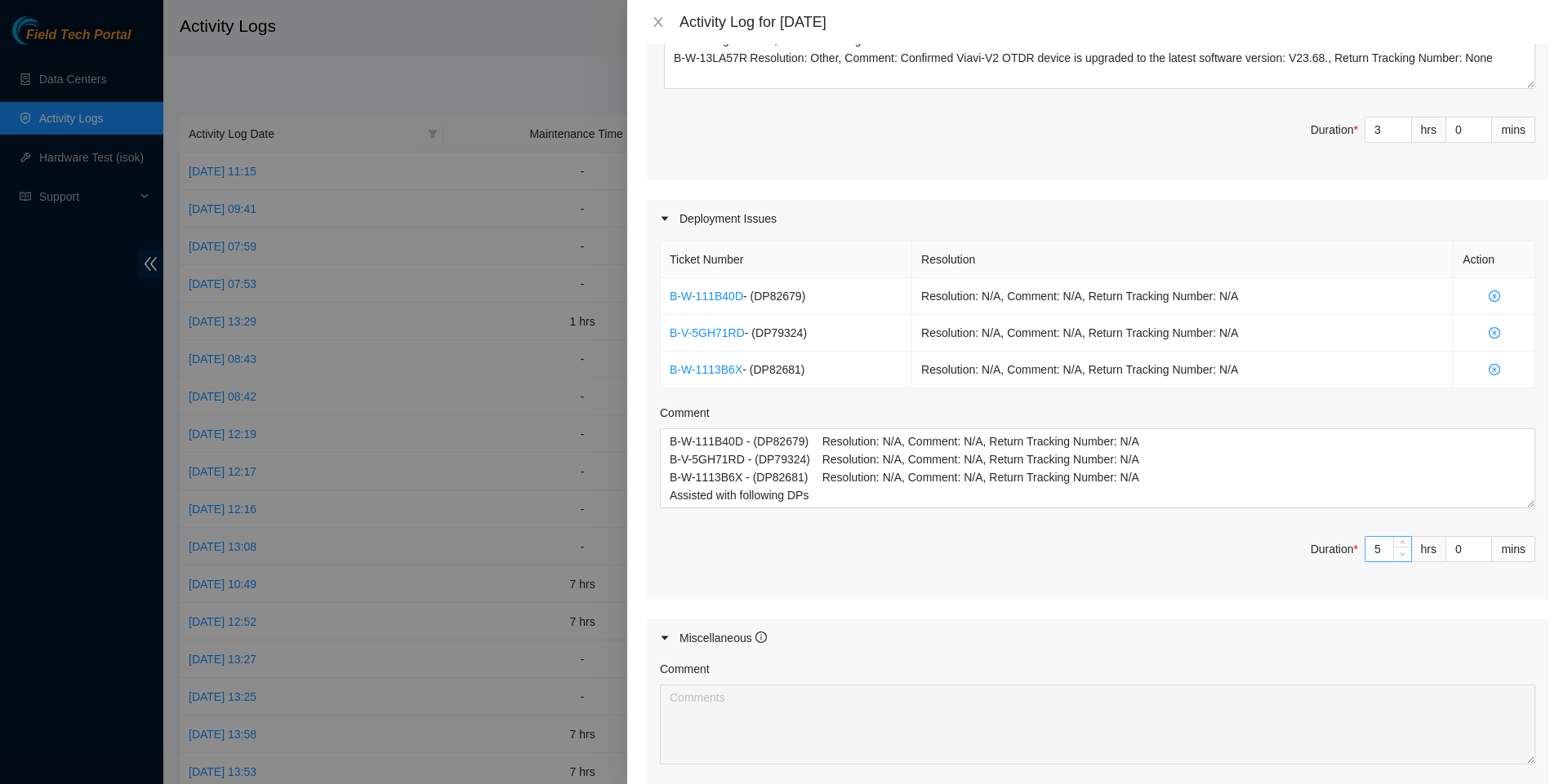
type input "4"
type input "7"
click at [1399, 557] on icon "down" at bounding box center [1402, 555] width 6 height 6
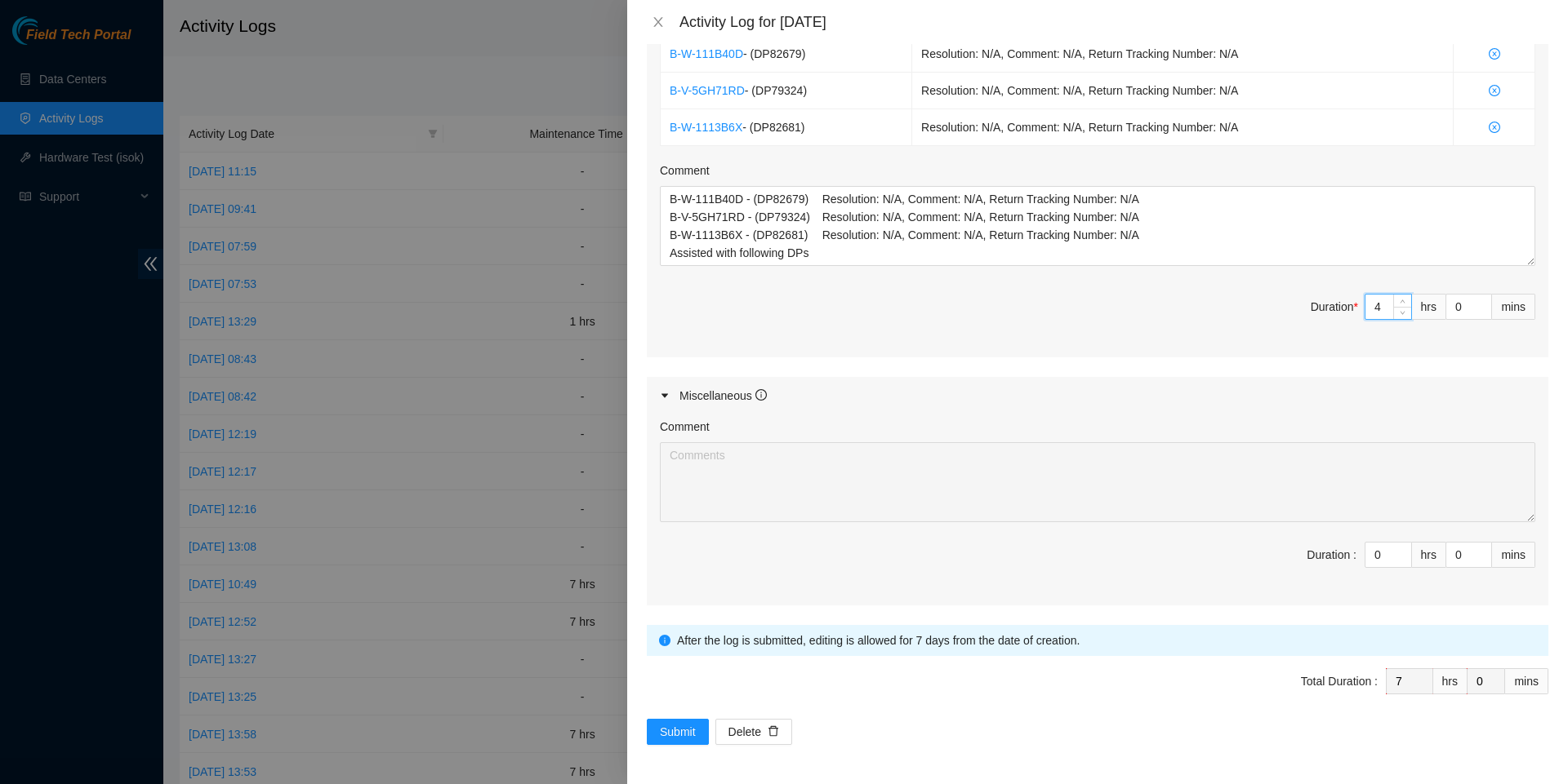
scroll to position [767, 0]
click at [674, 723] on span "Submit" at bounding box center [678, 731] width 36 height 18
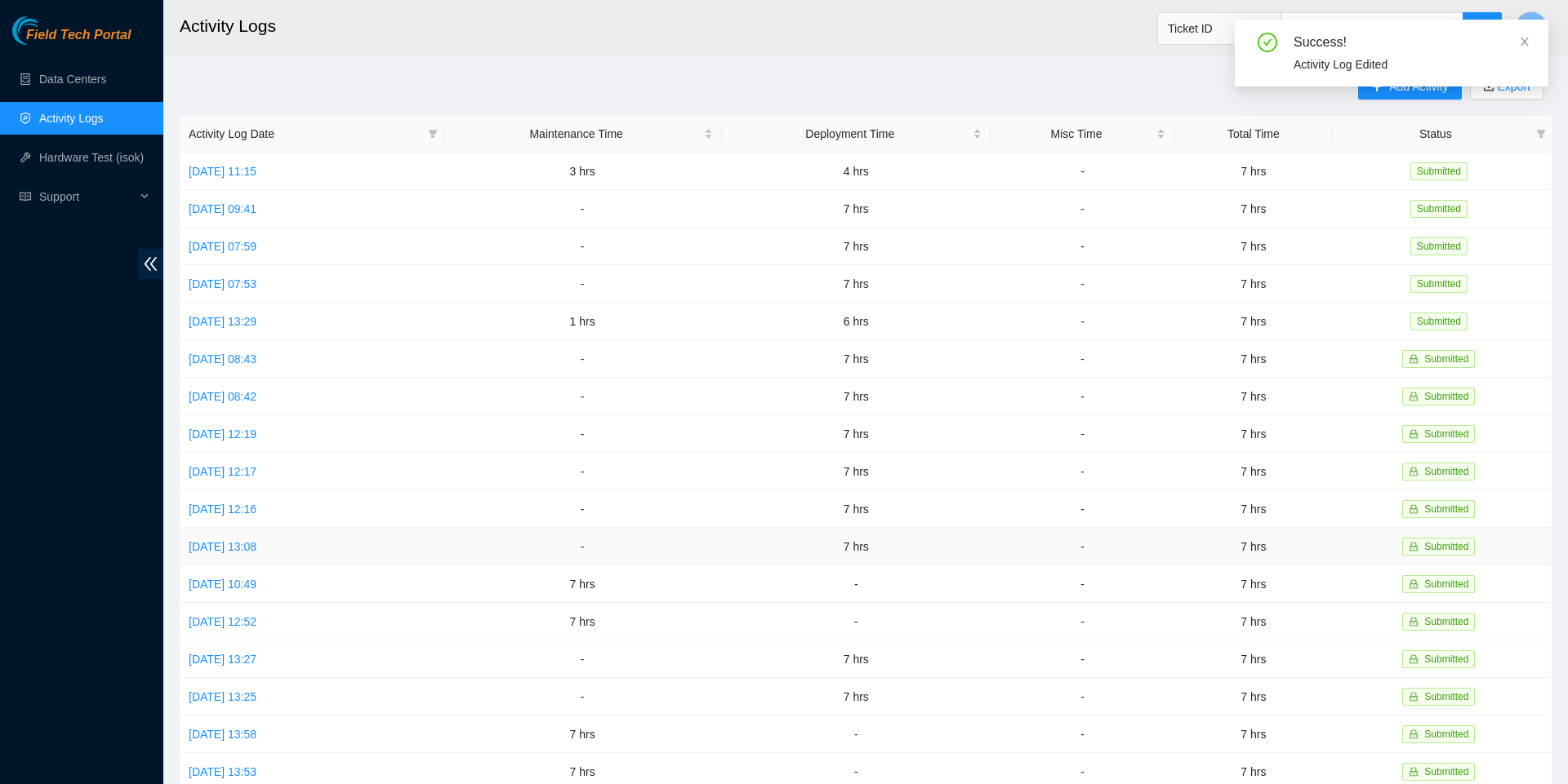
scroll to position [0, 0]
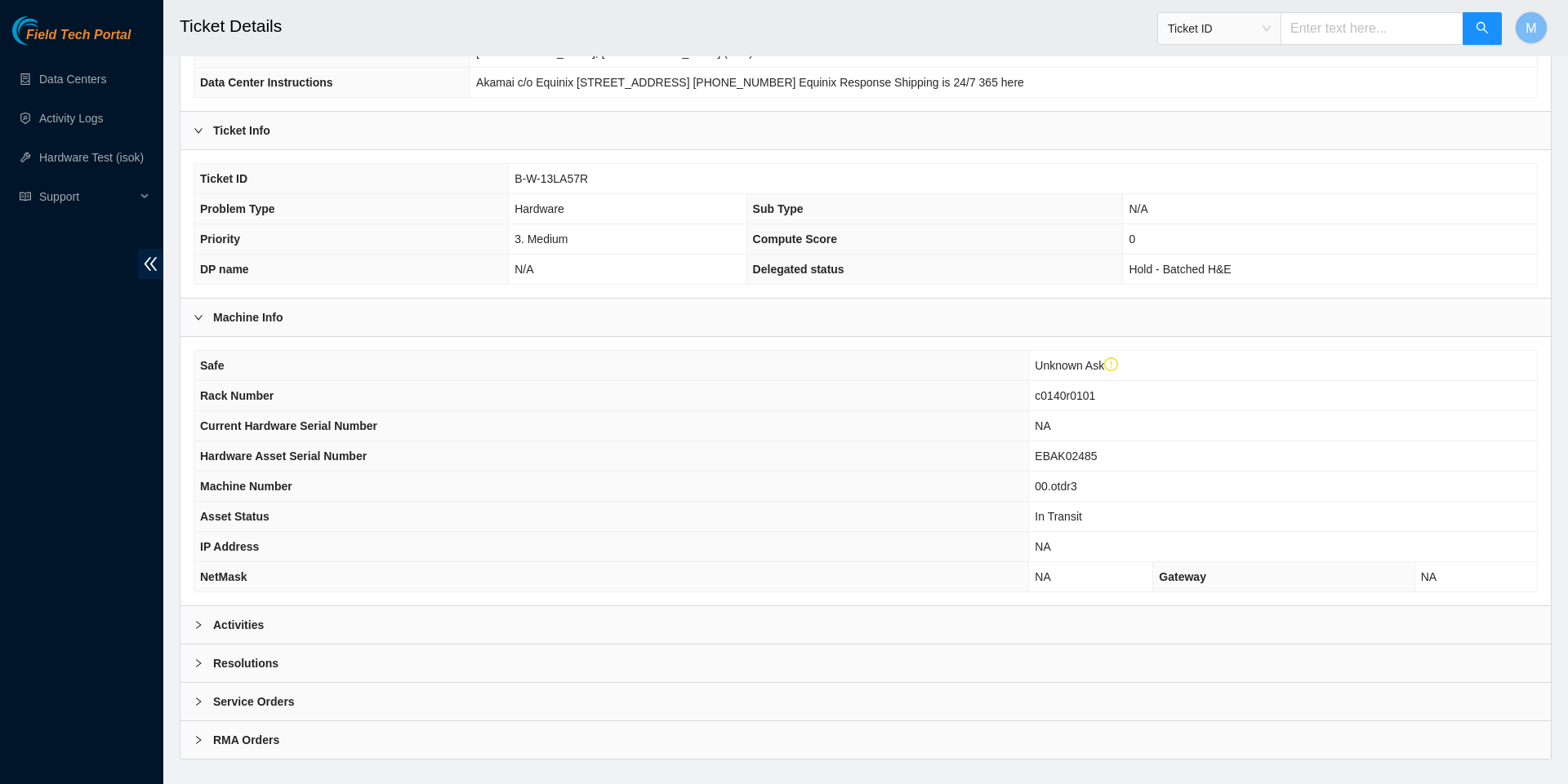
scroll to position [275, 0]
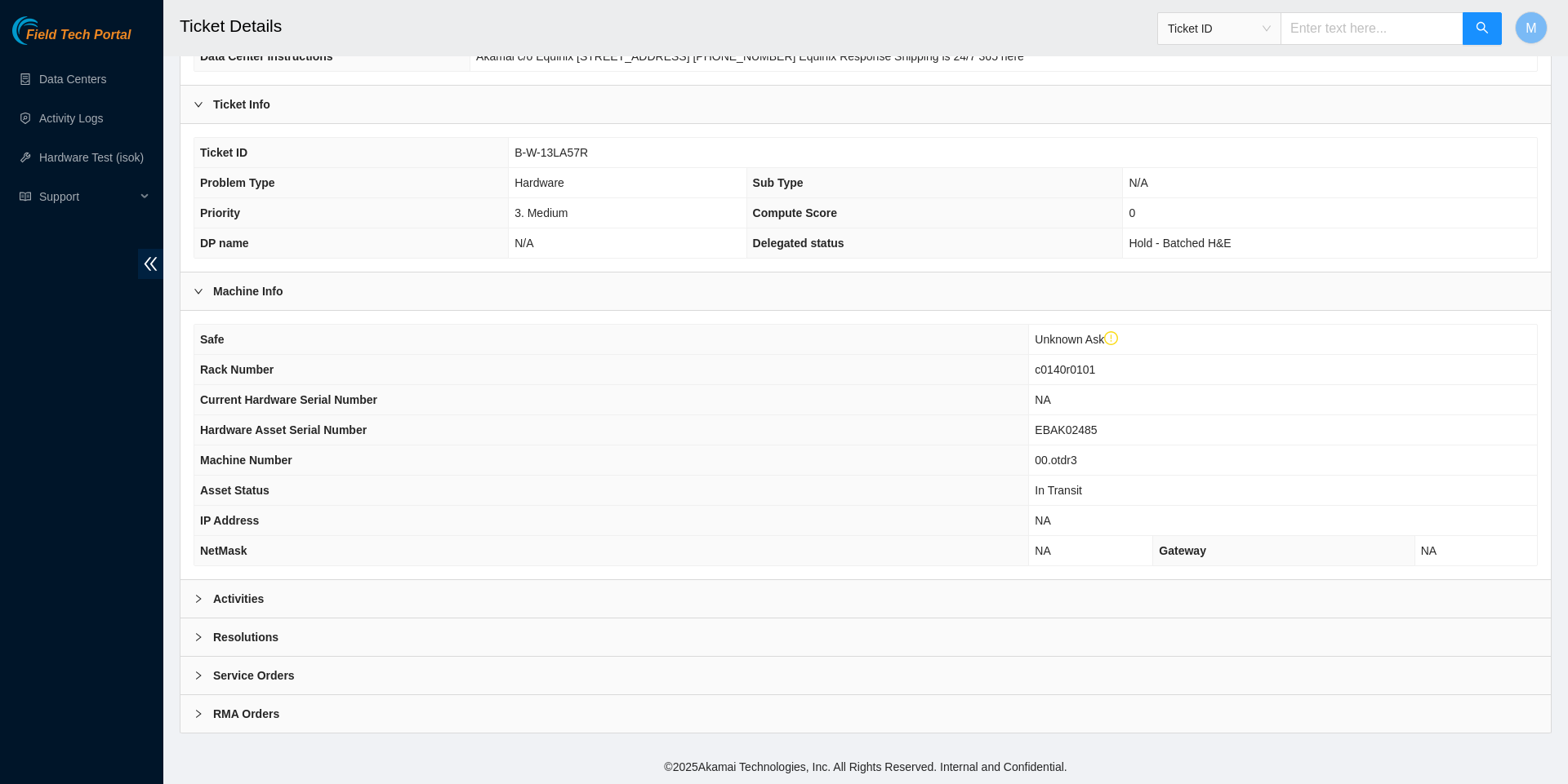
click at [204, 605] on div at bounding box center [203, 598] width 19 height 18
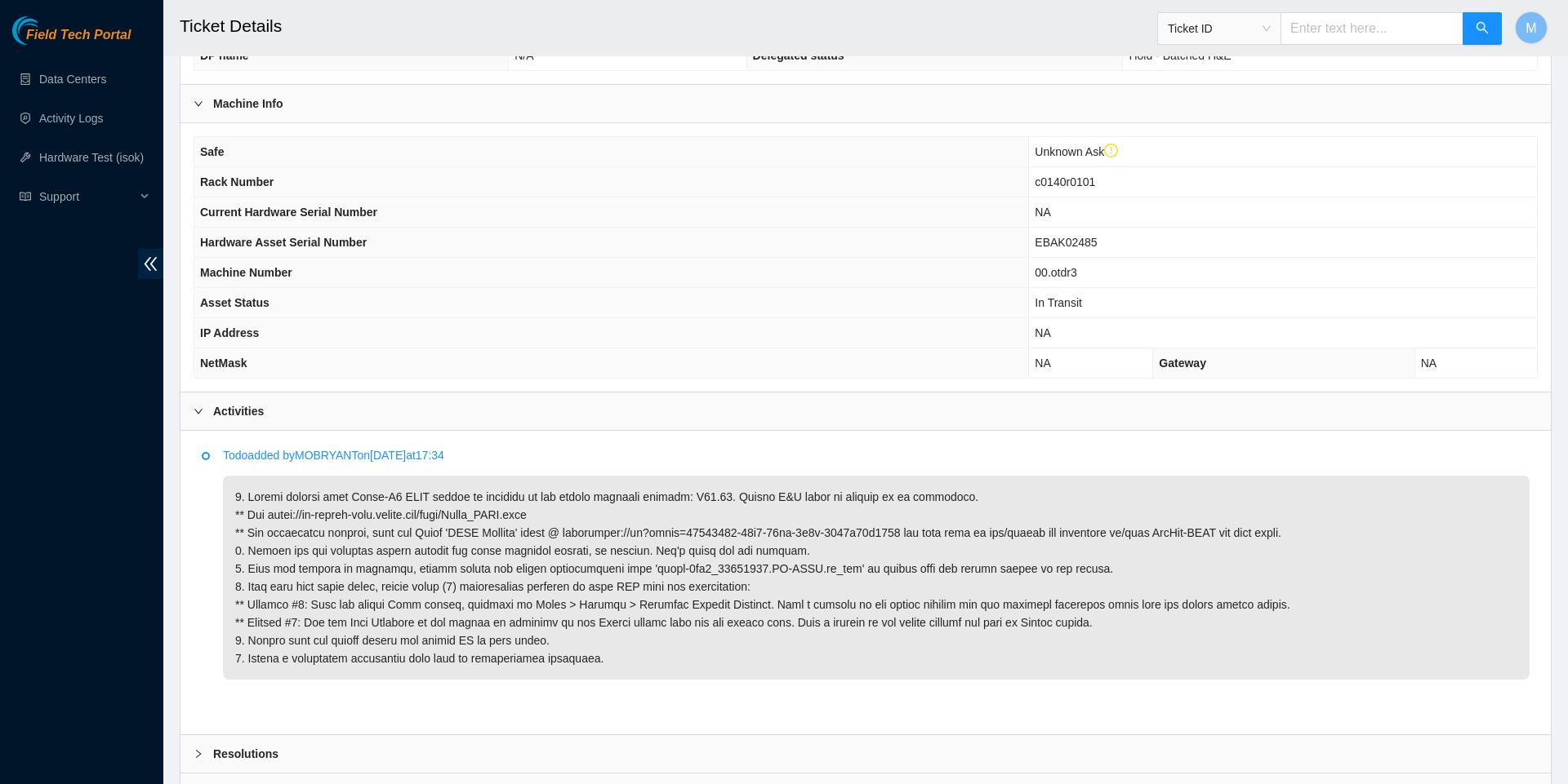
scroll to position [533, 0]
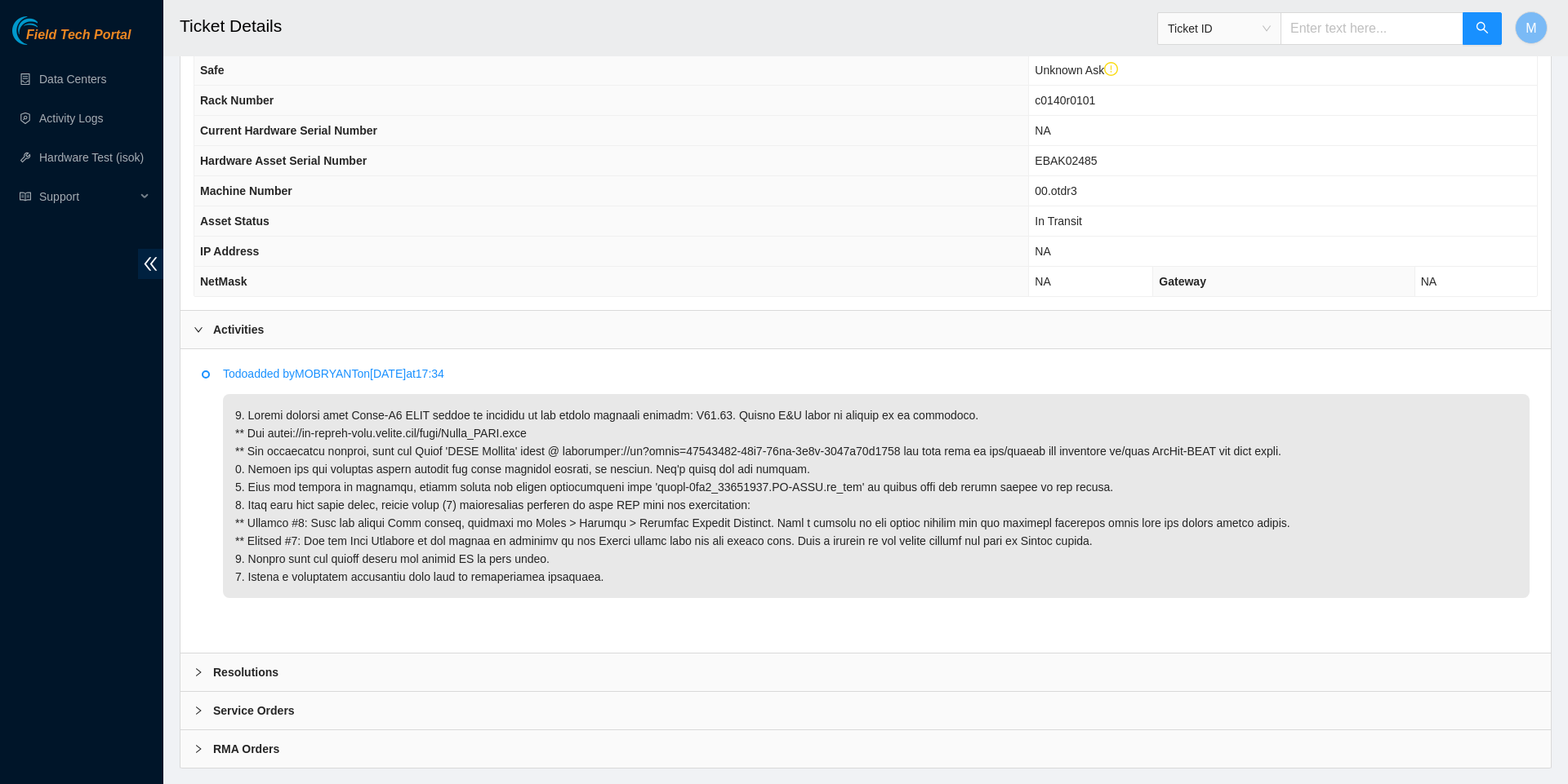
click at [216, 682] on b "Resolutions" at bounding box center [245, 672] width 65 height 18
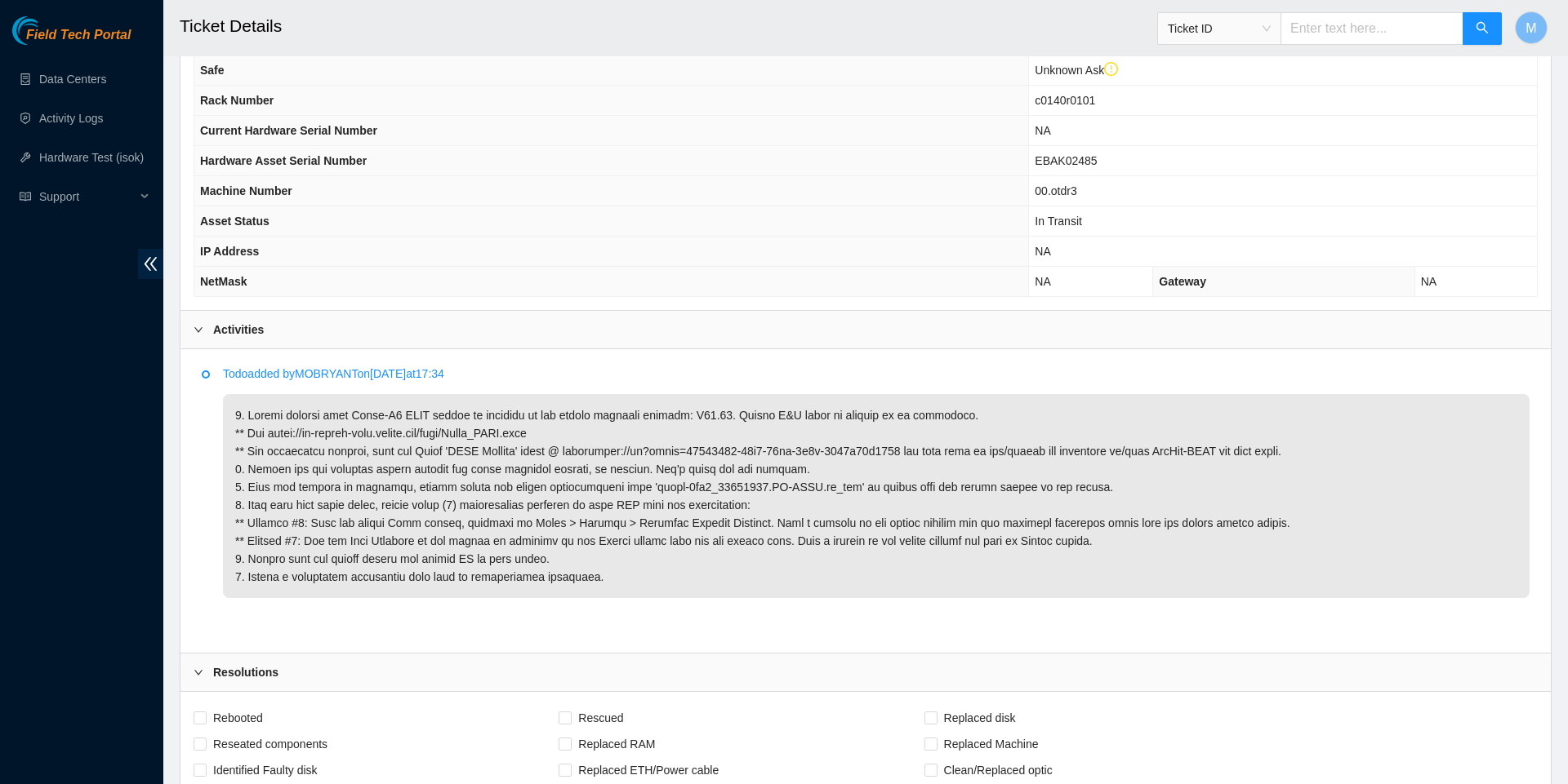
scroll to position [987, 0]
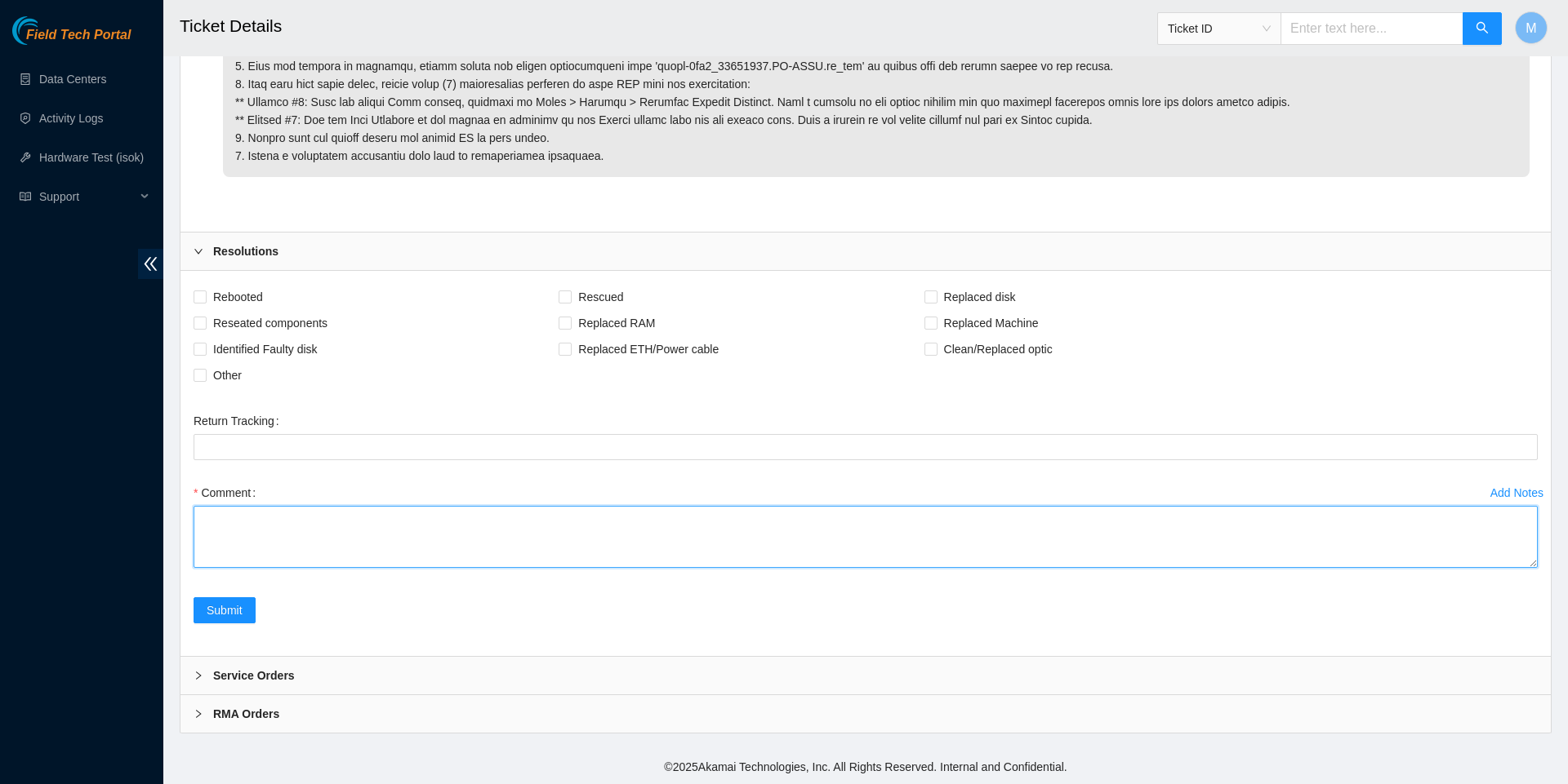
click at [395, 533] on textarea "Comment" at bounding box center [866, 536] width 1344 height 62
paste textarea "Confirmed Viavi-V2 OTDR device is upgraded to the latest software version: V23.…"
type textarea "Confirmed Viavi-V2 OTDR device is upgraded to the latest software version: V23.…"
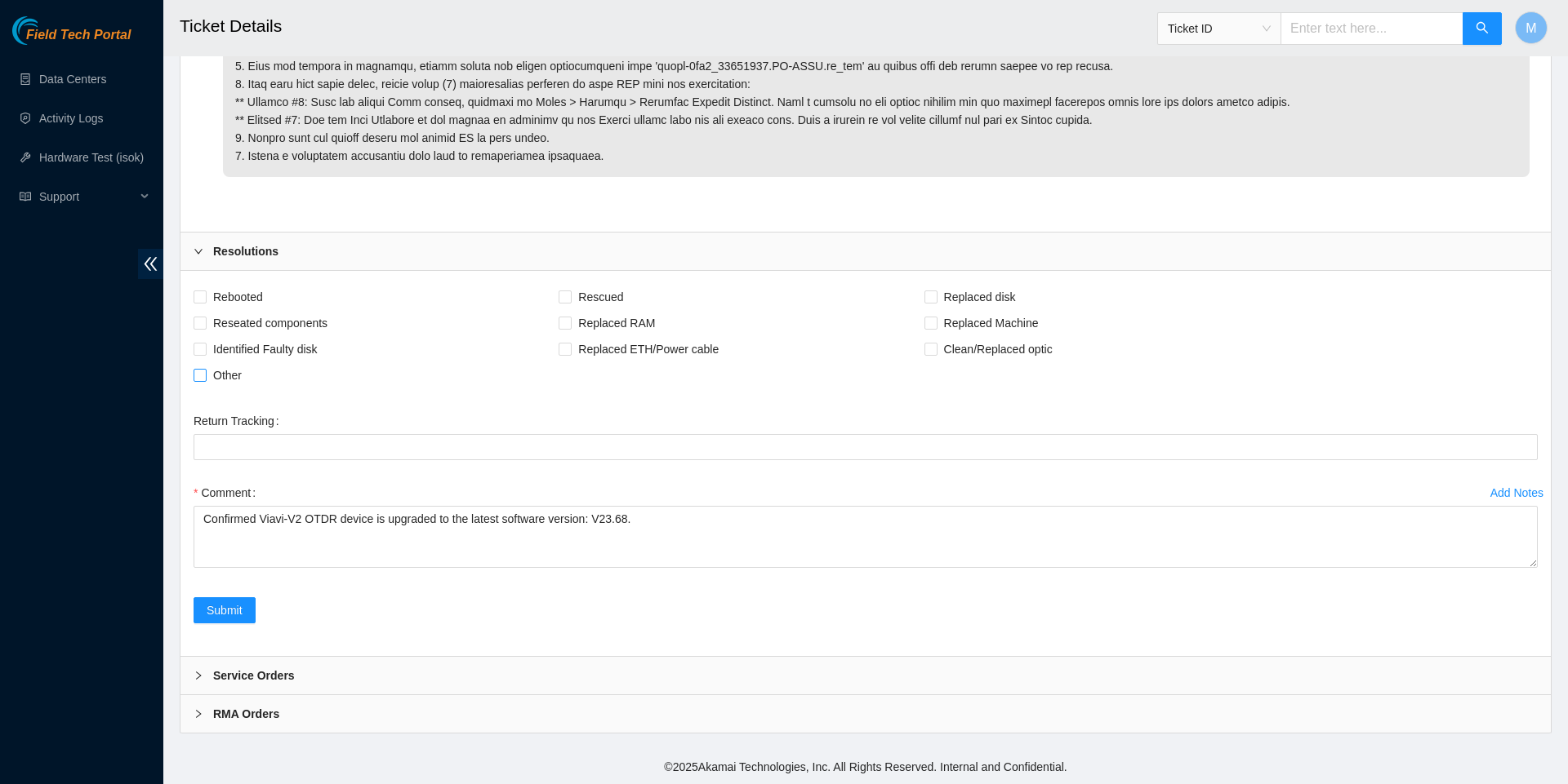
click at [209, 371] on span "Other" at bounding box center [227, 375] width 41 height 26
click at [205, 371] on input "Other" at bounding box center [199, 374] width 11 height 11
checkbox input "true"
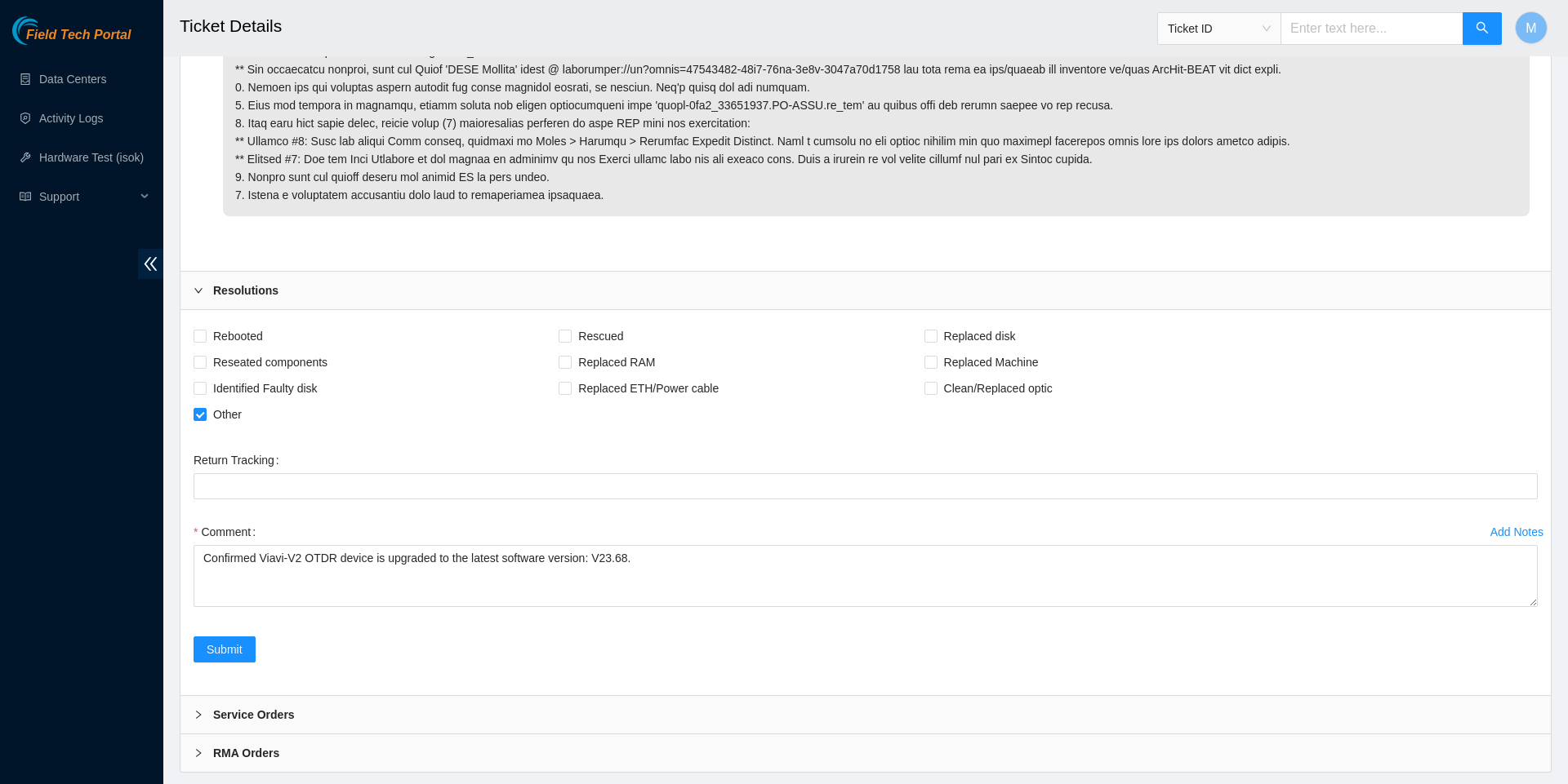
scroll to position [918, 0]
click at [230, 657] on span "Submit" at bounding box center [224, 648] width 36 height 18
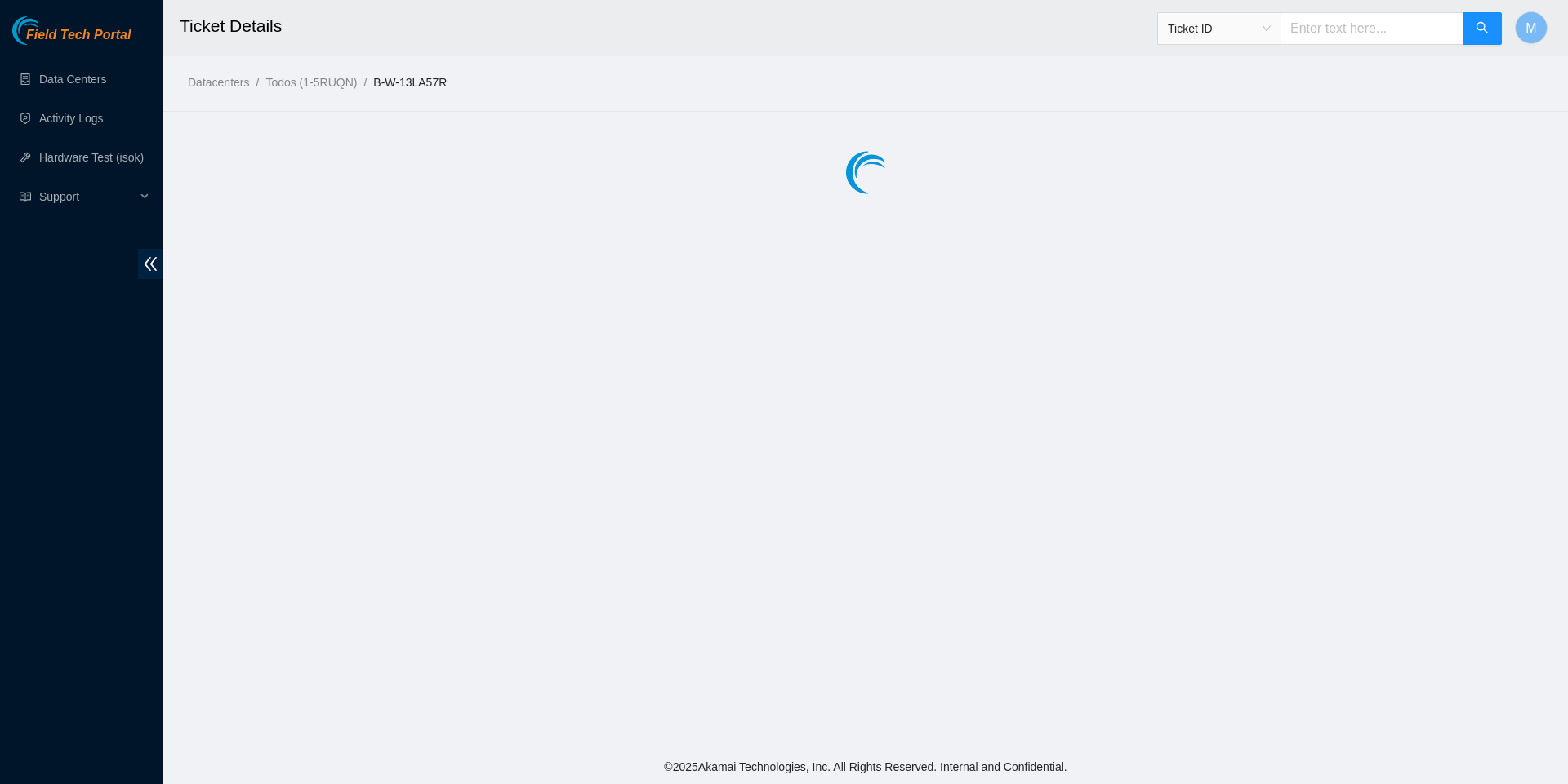
scroll to position [0, 0]
